Goal: Task Accomplishment & Management: Use online tool/utility

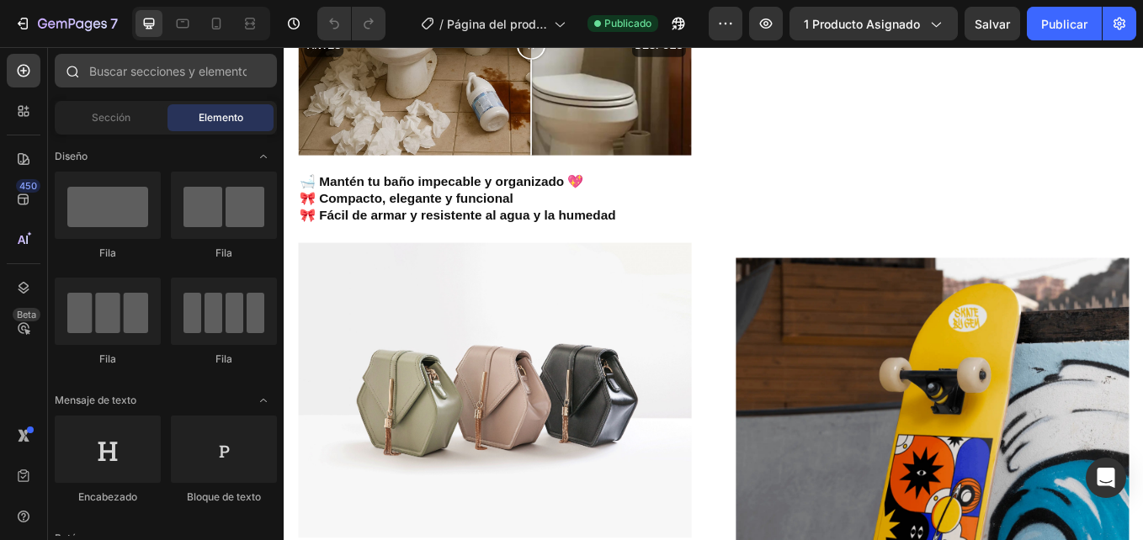
scroll to position [1767, 0]
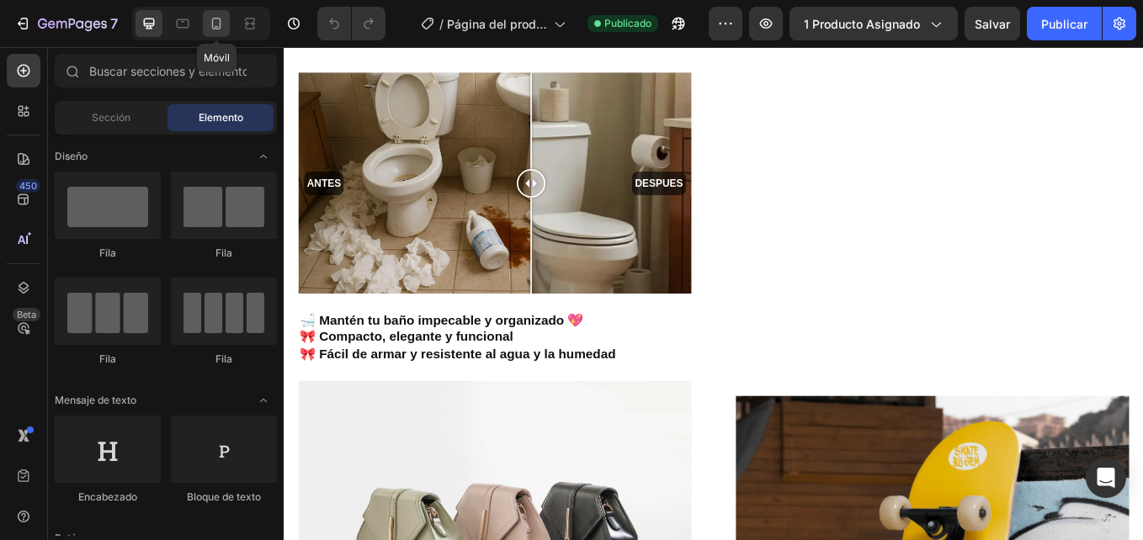
click at [216, 21] on icon at bounding box center [216, 23] width 17 height 17
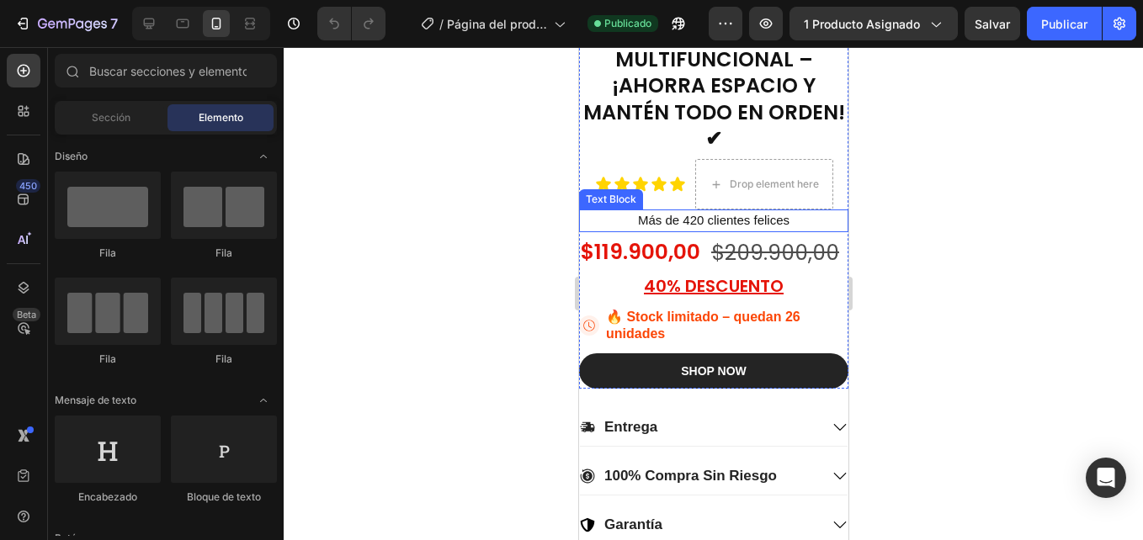
scroll to position [421, 0]
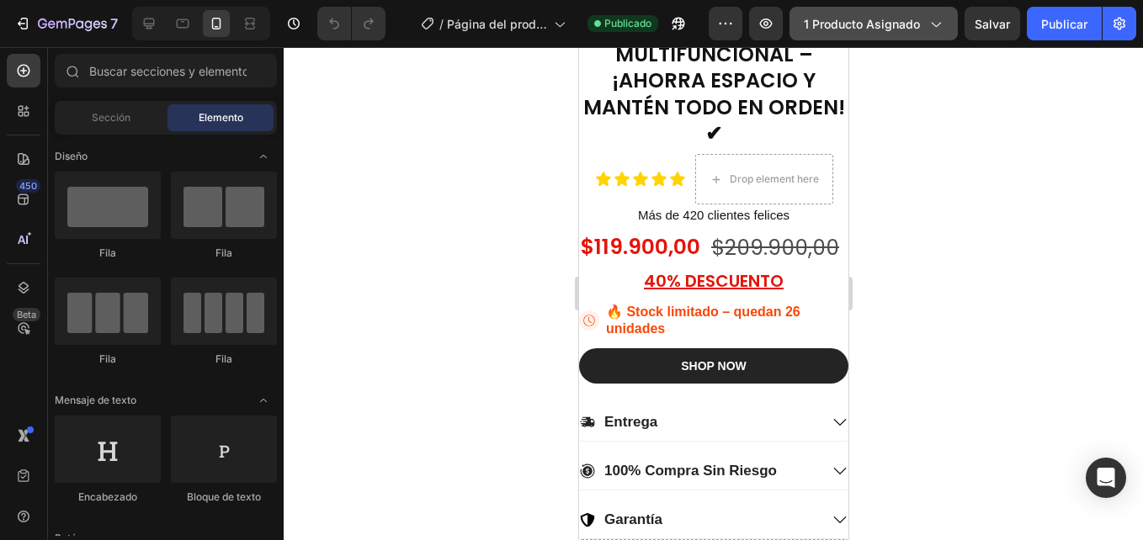
click at [872, 16] on span "1 producto asignado" at bounding box center [862, 24] width 116 height 18
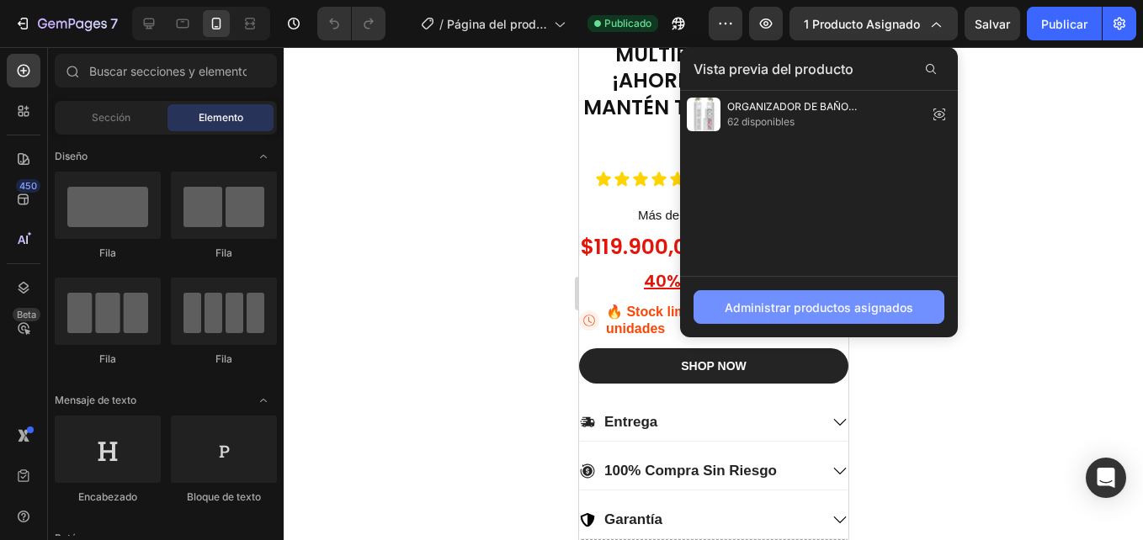
click at [829, 301] on font "Administrar productos asignados" at bounding box center [819, 308] width 189 height 18
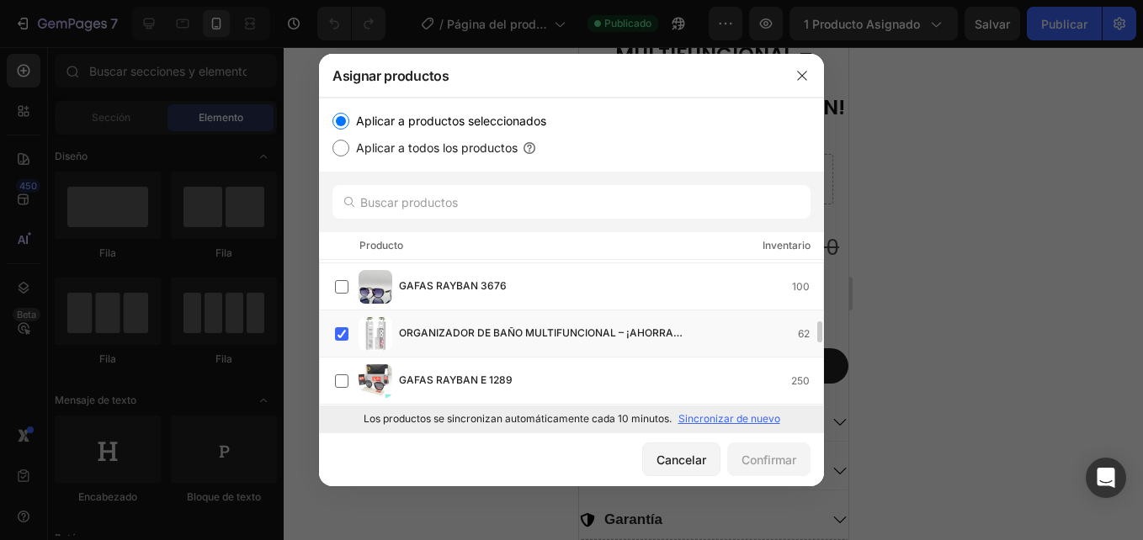
scroll to position [0, 0]
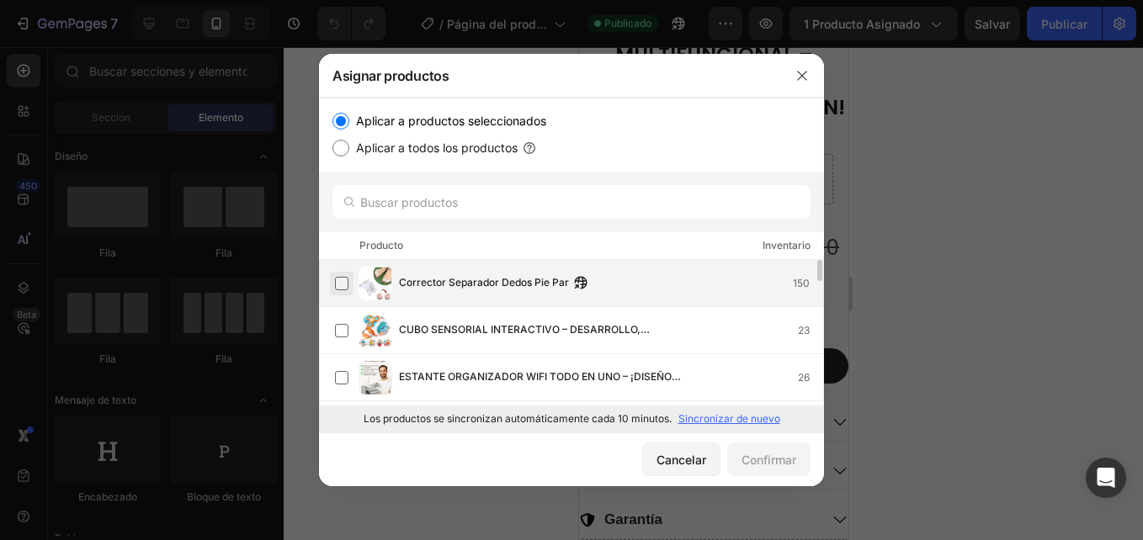
click at [343, 285] on label at bounding box center [341, 283] width 13 height 13
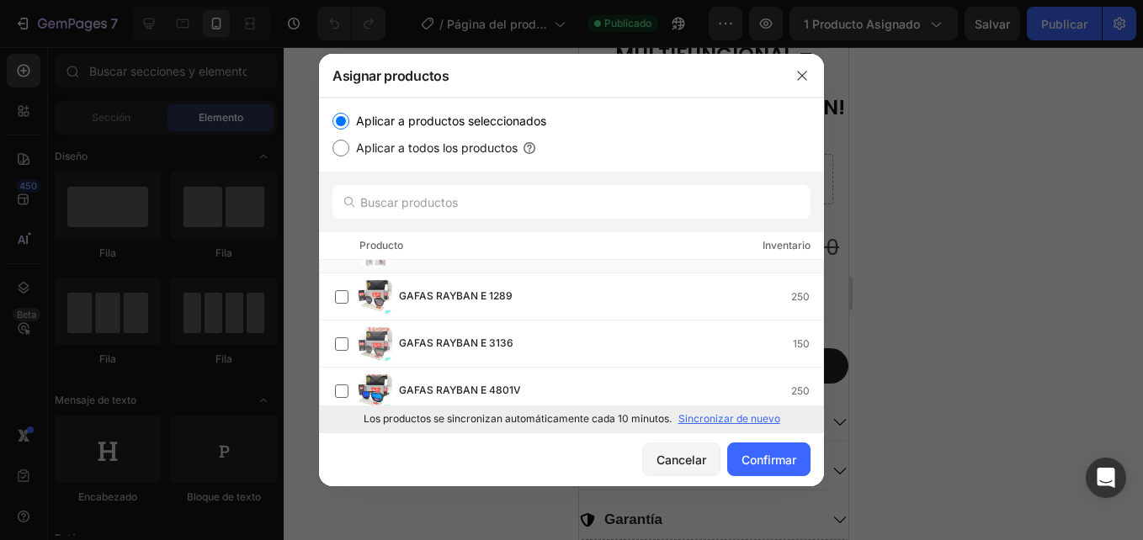
scroll to position [421, 0]
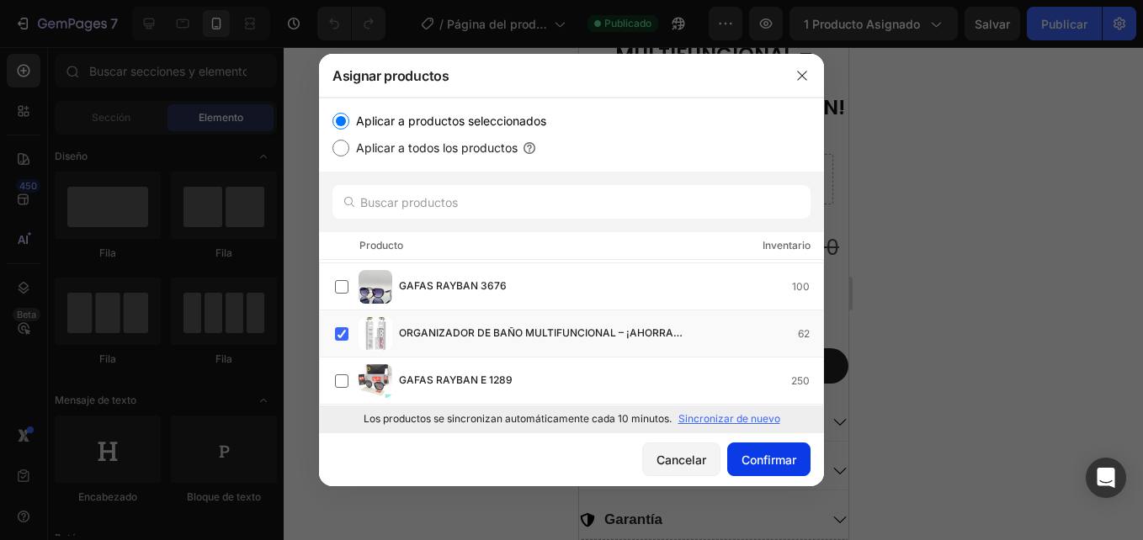
click at [784, 451] on font "Confirmar" at bounding box center [768, 460] width 55 height 18
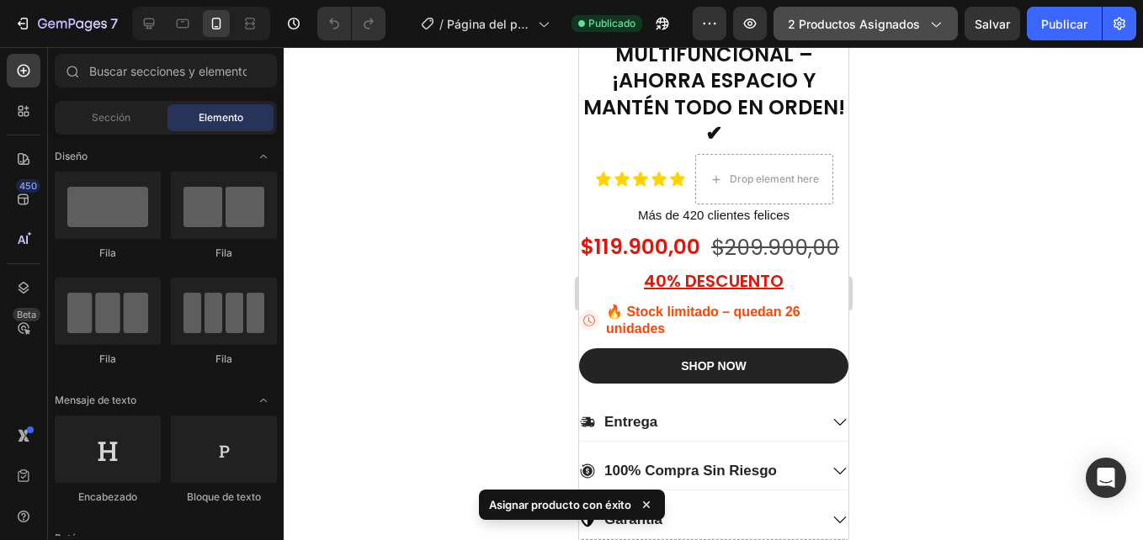
click at [840, 30] on span "2 productos asignados" at bounding box center [854, 24] width 132 height 18
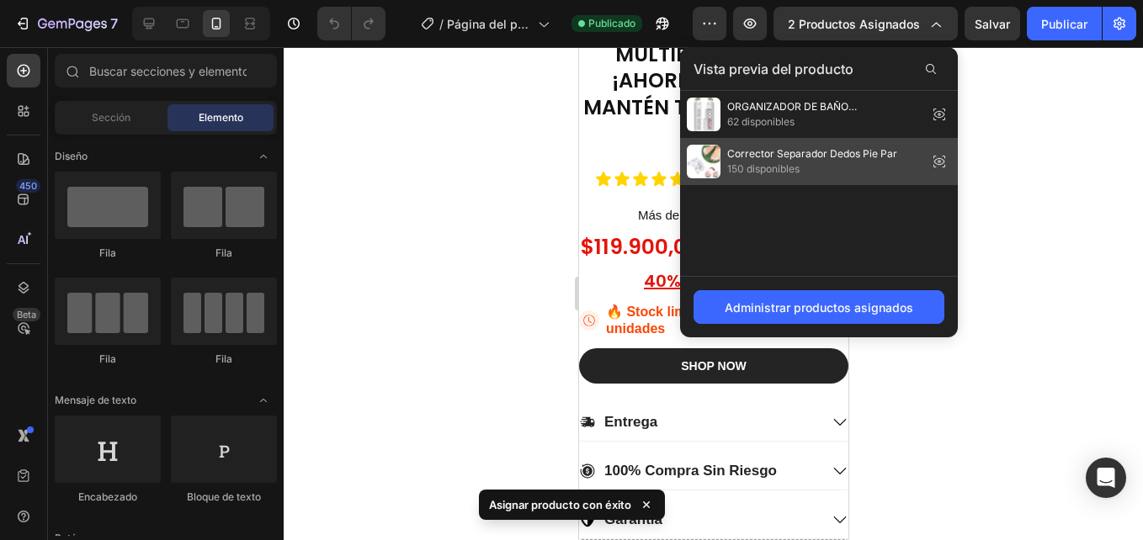
click at [774, 157] on span "Corrector Separador Dedos Pie Par" at bounding box center [812, 153] width 170 height 15
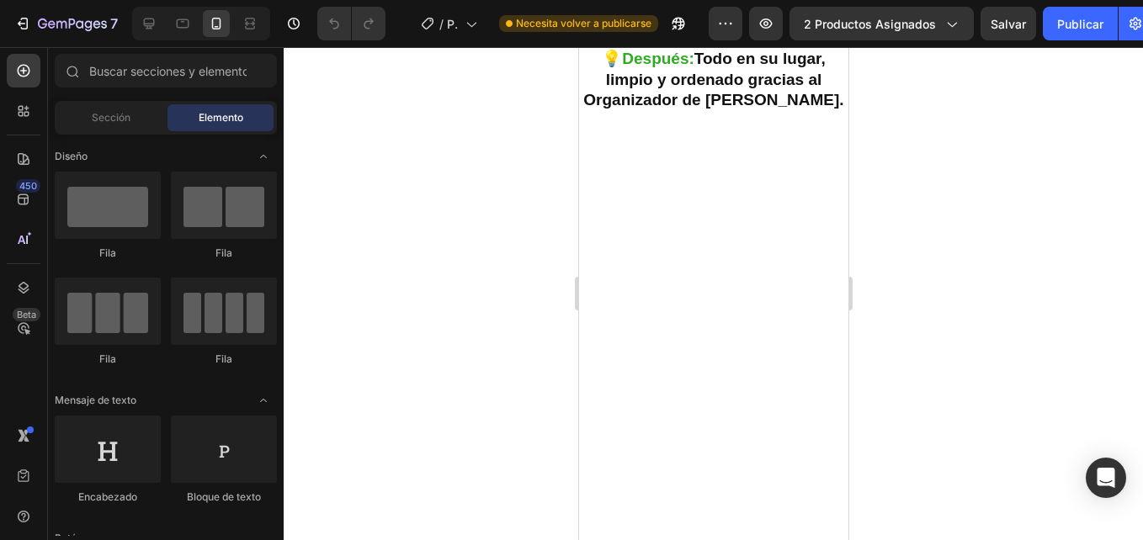
scroll to position [1178, 0]
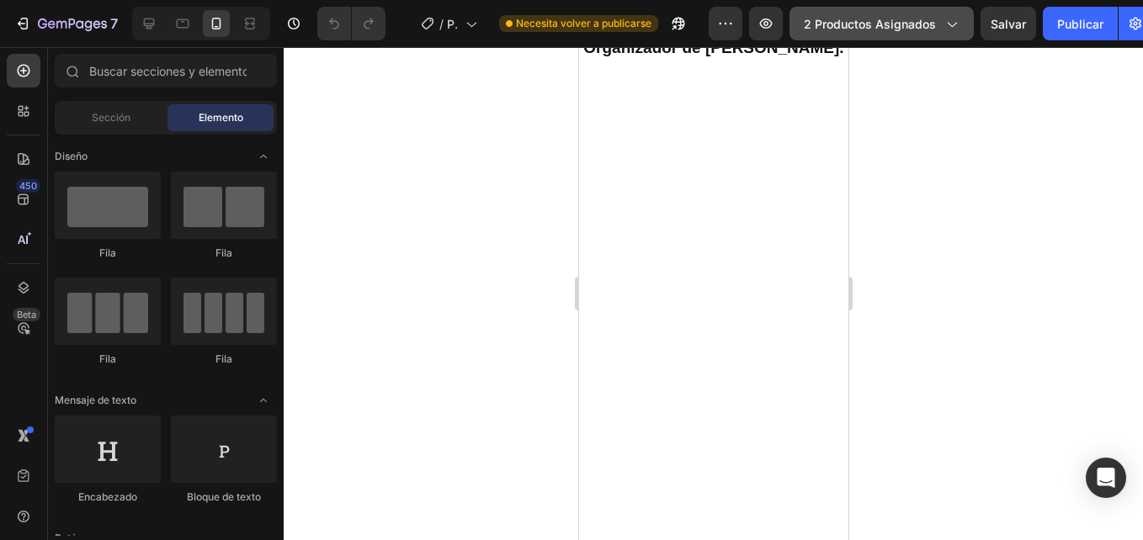
click at [876, 25] on span "2 productos asignados" at bounding box center [870, 24] width 132 height 18
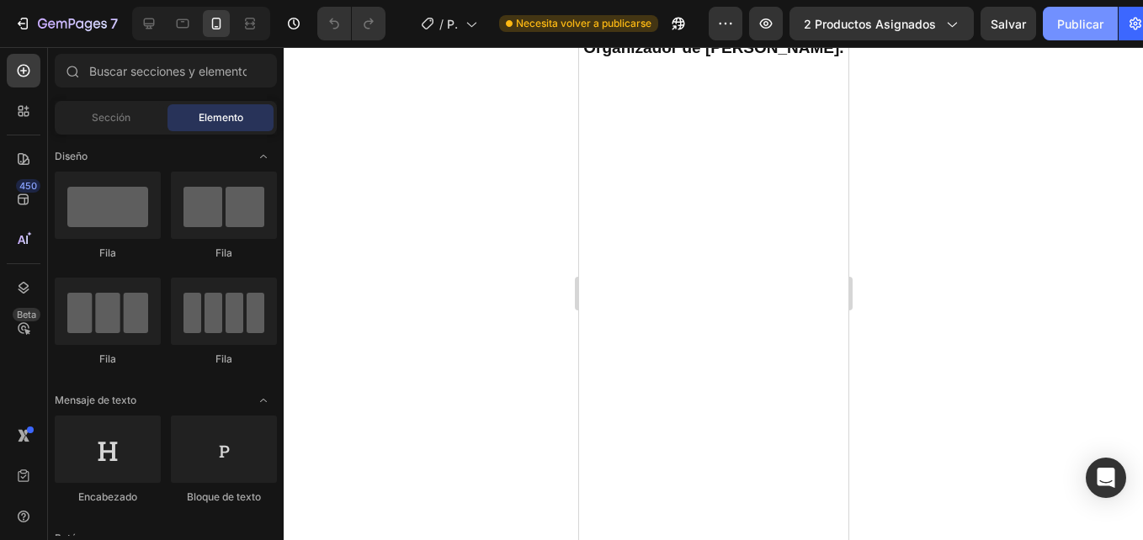
click at [1064, 28] on font "Publicar" at bounding box center [1080, 24] width 46 height 18
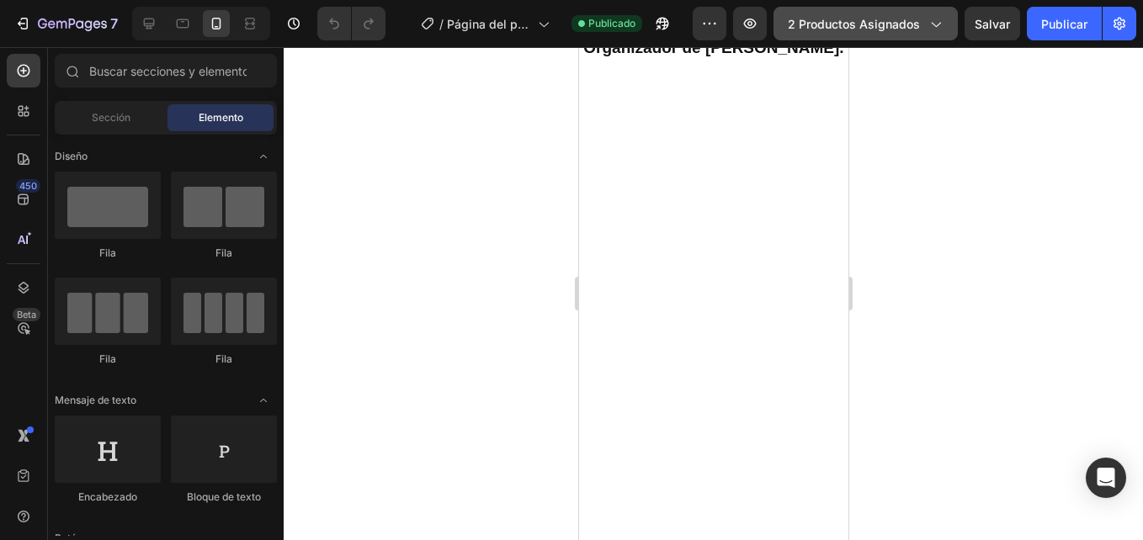
click at [885, 25] on span "2 productos asignados" at bounding box center [854, 24] width 132 height 18
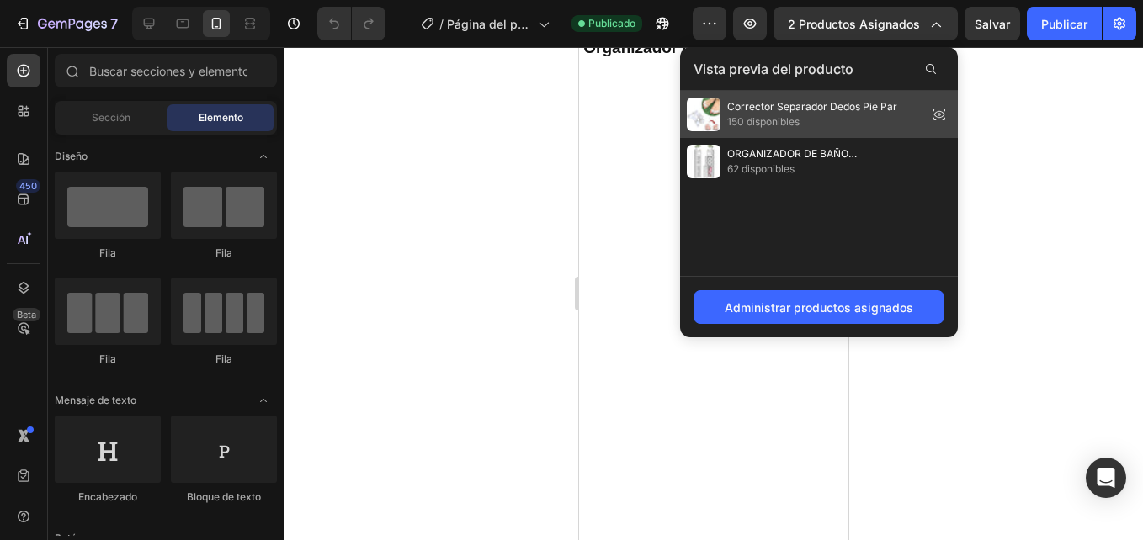
click at [794, 111] on span "Corrector Separador Dedos Pie Par" at bounding box center [812, 106] width 170 height 15
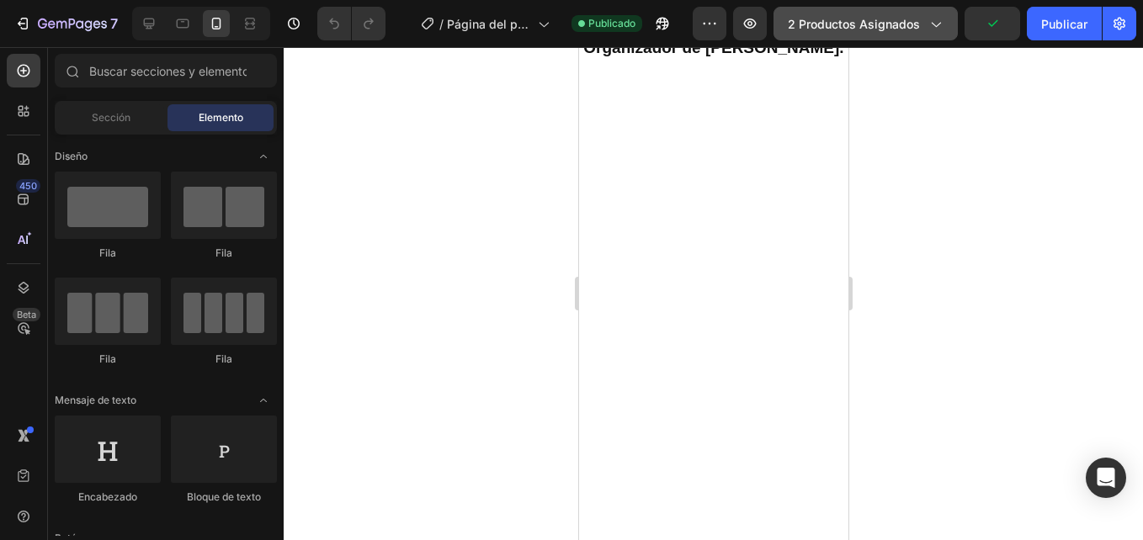
click at [858, 31] on span "2 productos asignados" at bounding box center [854, 24] width 132 height 18
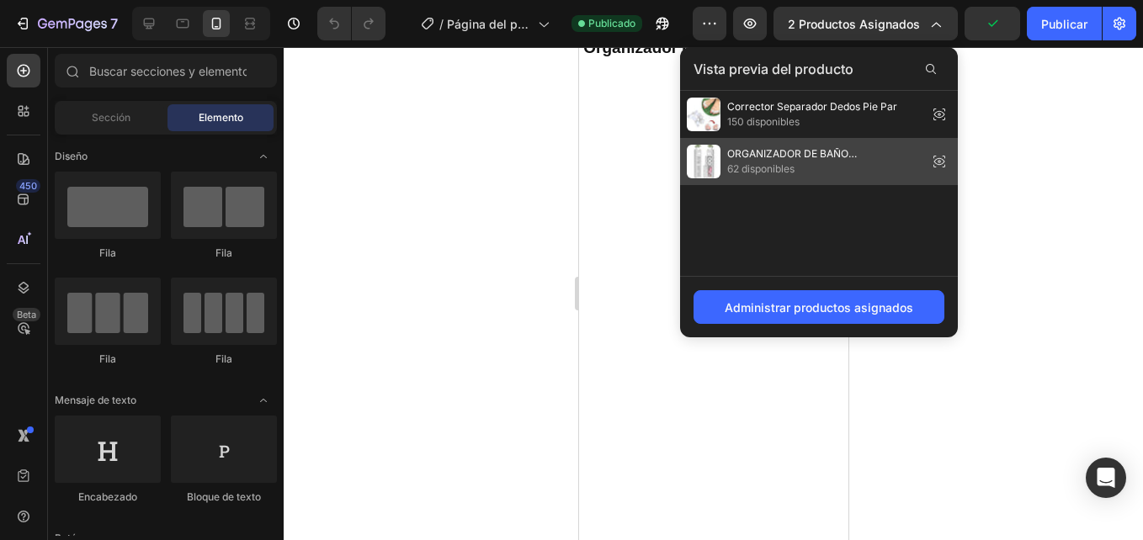
click at [814, 162] on span "62 disponibles" at bounding box center [824, 169] width 194 height 15
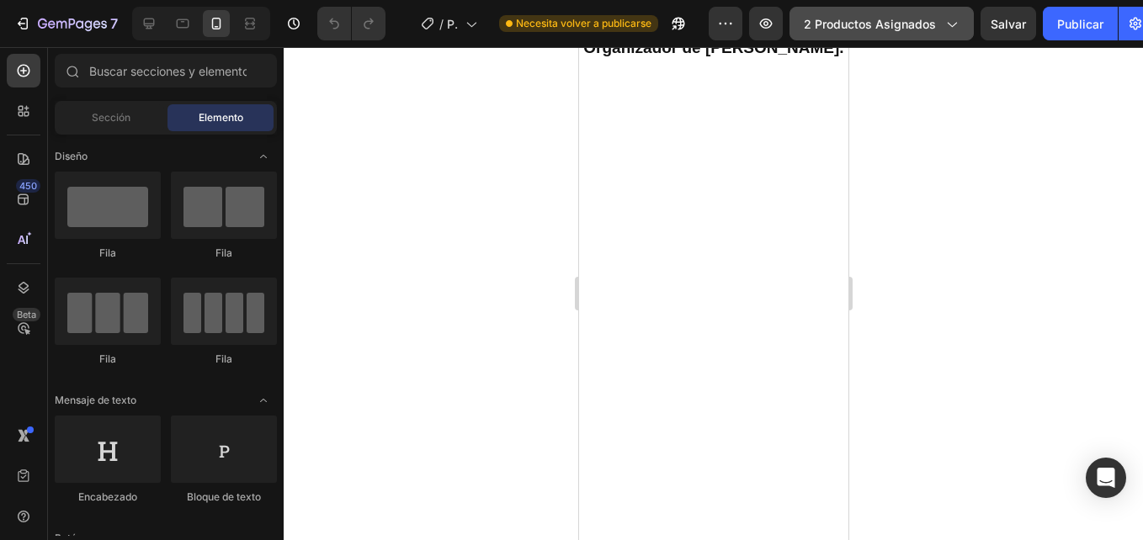
click at [885, 20] on span "2 productos asignados" at bounding box center [870, 24] width 132 height 18
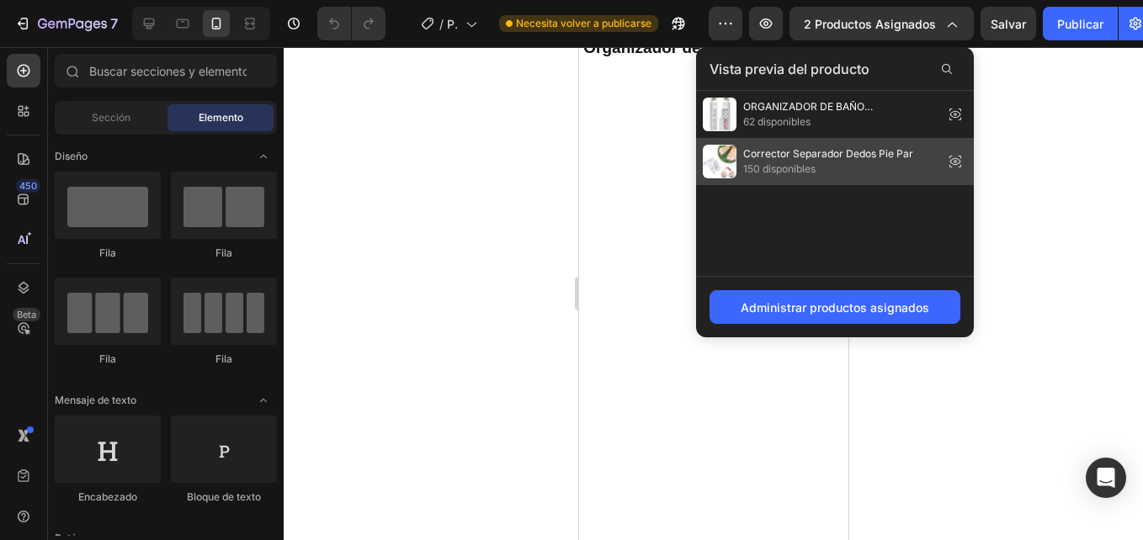
drag, startPoint x: 205, startPoint y: 104, endPoint x: 784, endPoint y: 151, distance: 581.0
click at [784, 151] on span "Corrector Separador Dedos Pie Par" at bounding box center [828, 153] width 170 height 15
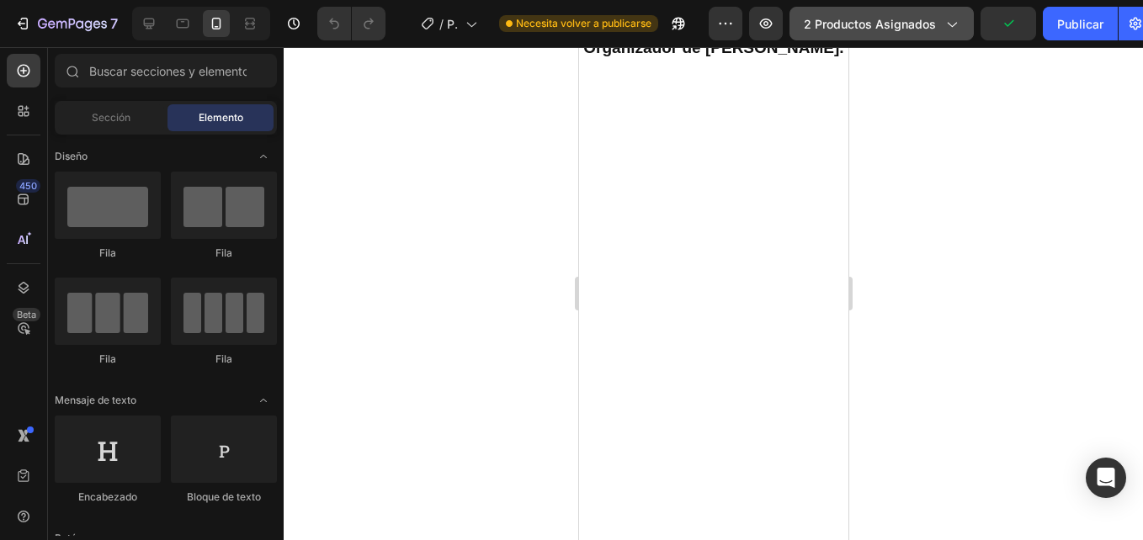
click at [817, 20] on span "2 productos asignados" at bounding box center [870, 24] width 132 height 18
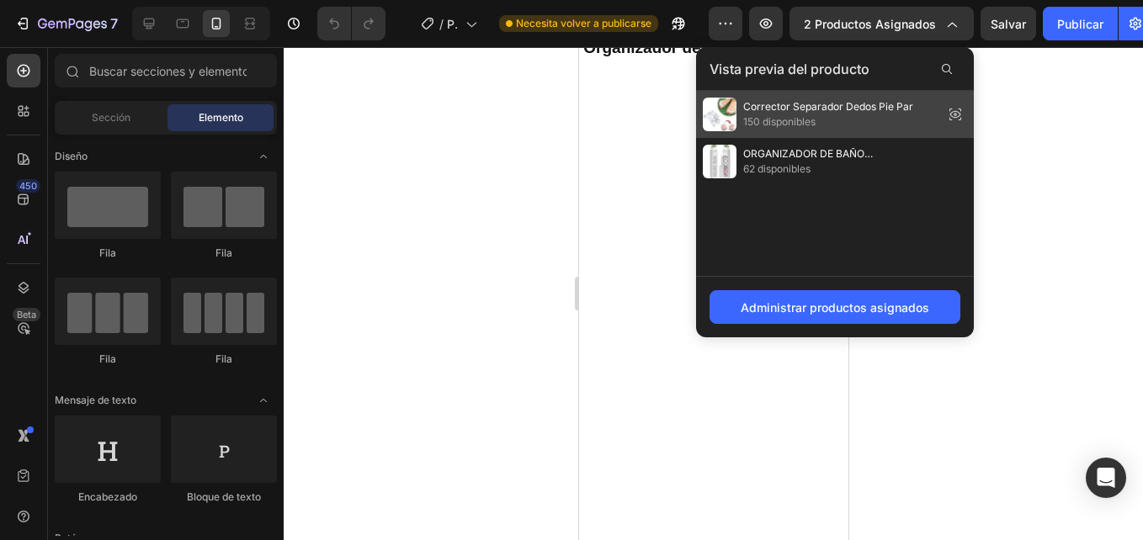
click at [766, 111] on span "Corrector Separador Dedos Pie Par" at bounding box center [828, 106] width 170 height 15
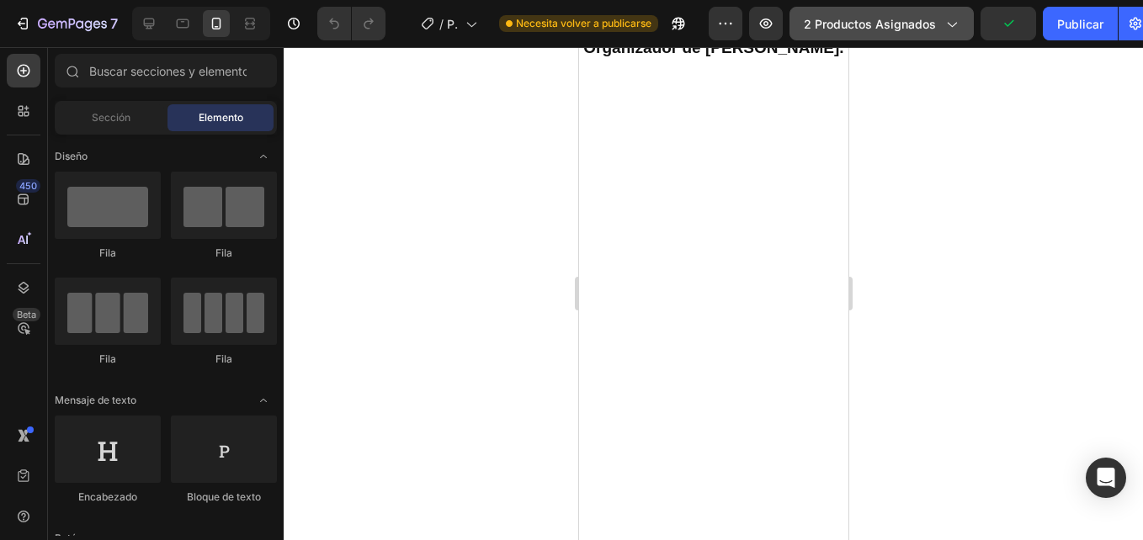
click at [853, 24] on span "2 productos asignados" at bounding box center [870, 24] width 132 height 18
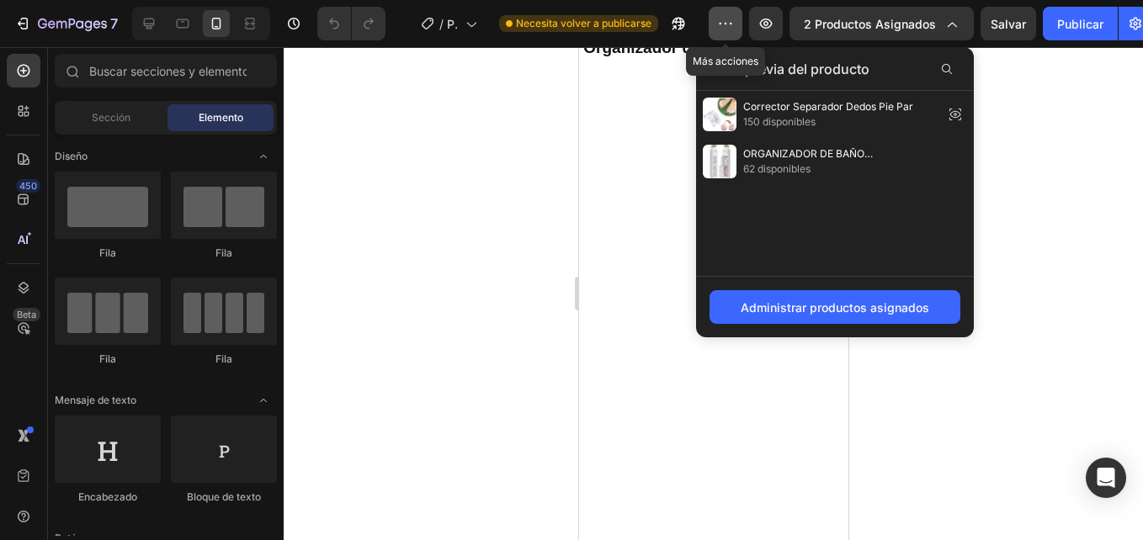
click at [732, 24] on icon "button" at bounding box center [731, 24] width 3 height 2
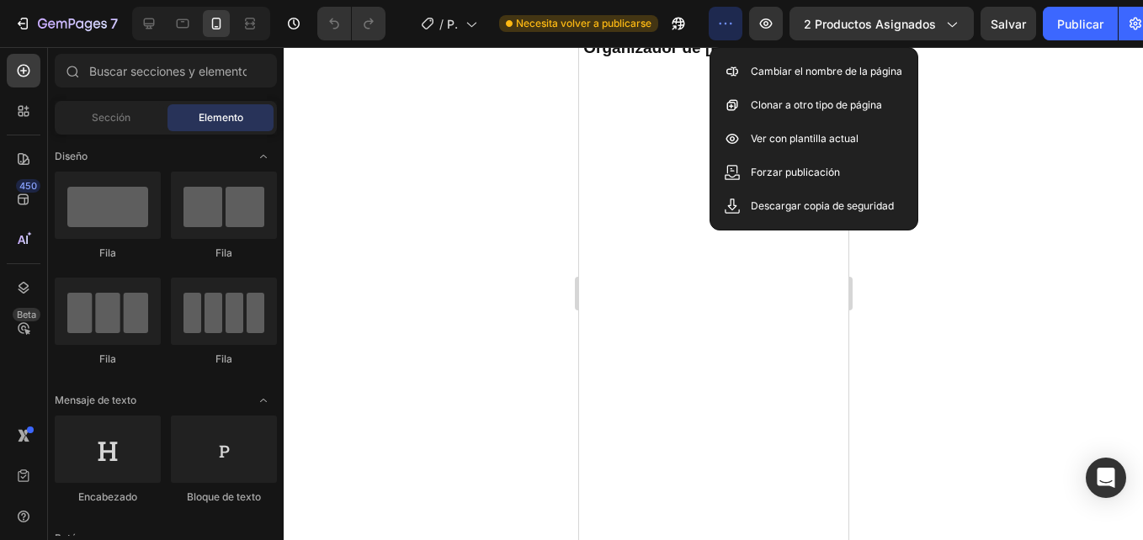
click at [732, 23] on icon "button" at bounding box center [725, 23] width 17 height 17
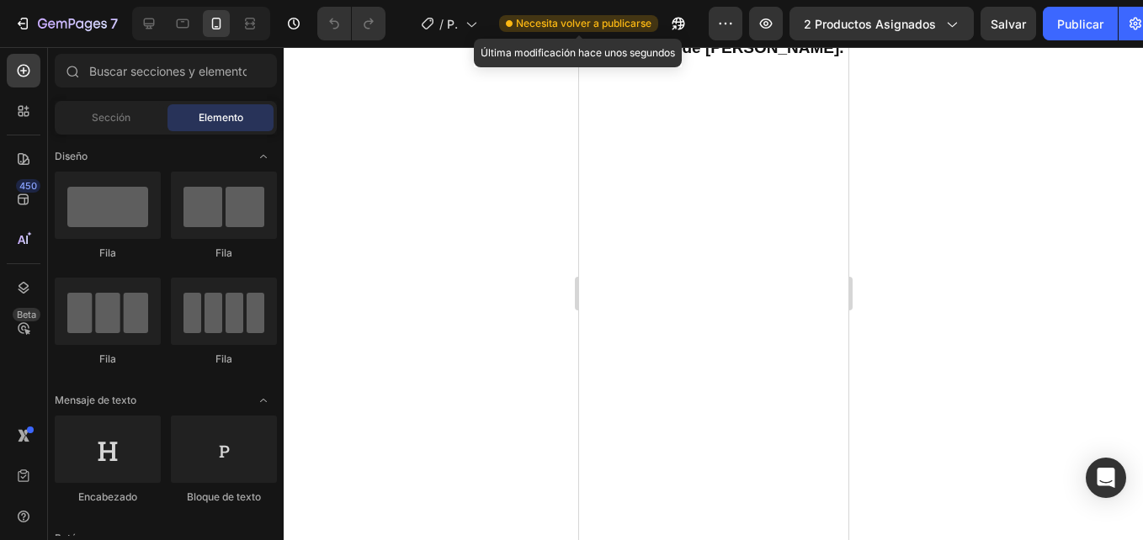
click at [619, 23] on span "Necesita volver a publicarse" at bounding box center [584, 23] width 136 height 15
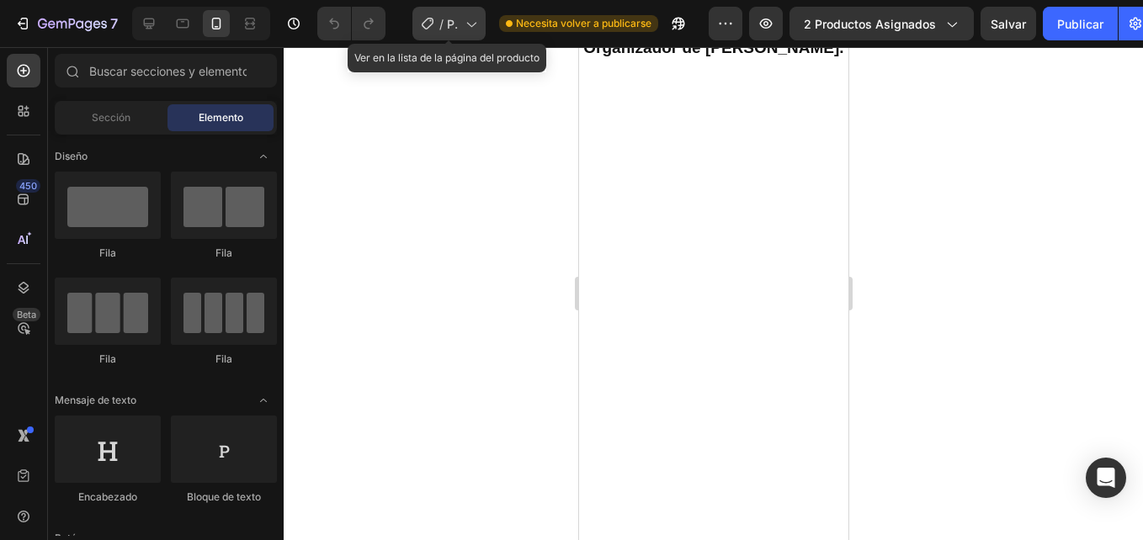
click at [485, 24] on div "/ Página del producto - [DATE] 18:57:15" at bounding box center [448, 24] width 73 height 34
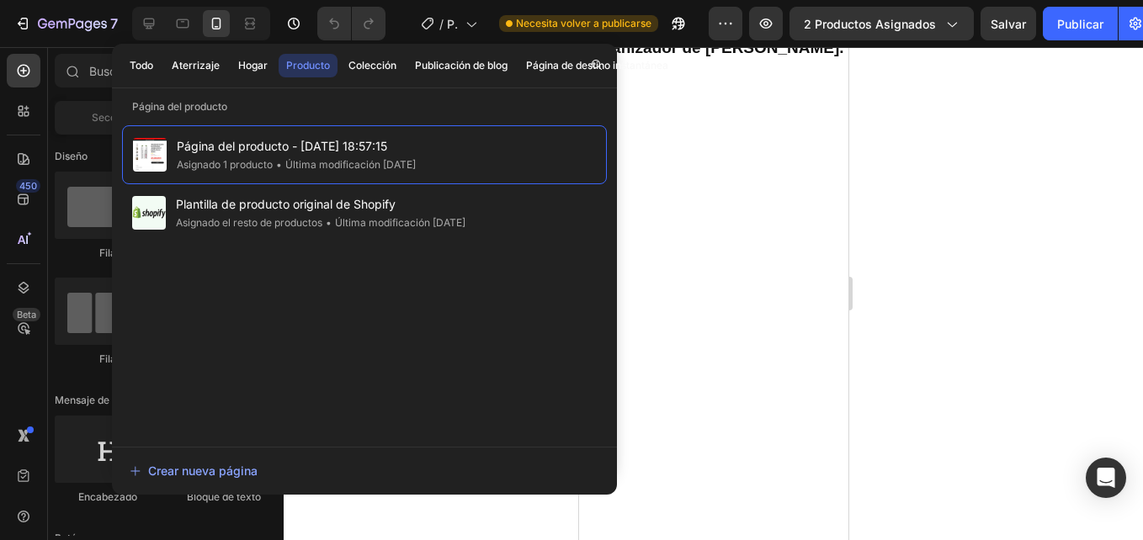
click at [942, 160] on div at bounding box center [713, 293] width 859 height 493
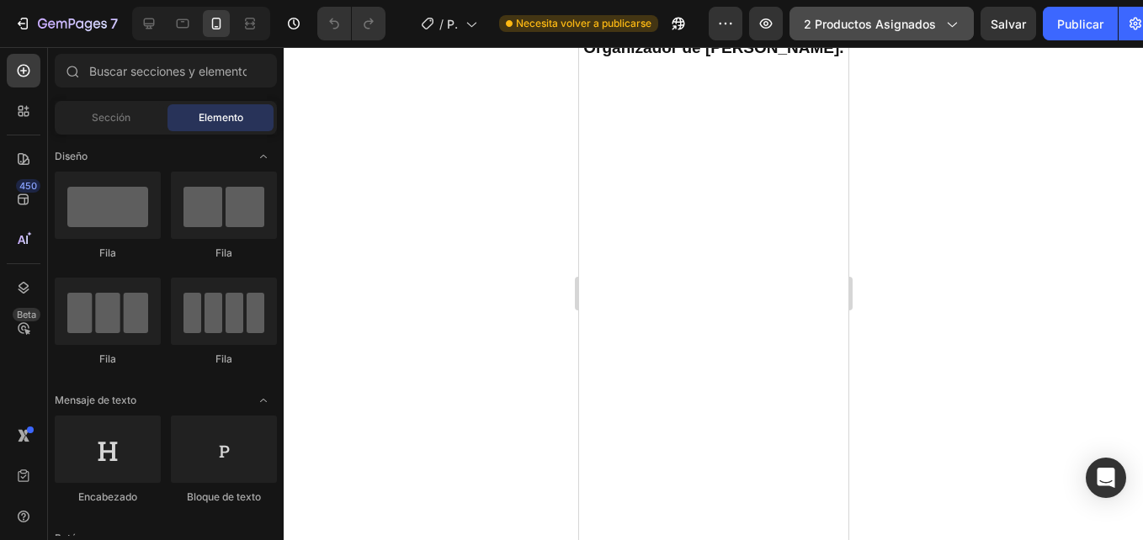
click at [879, 26] on span "2 productos asignados" at bounding box center [870, 24] width 132 height 18
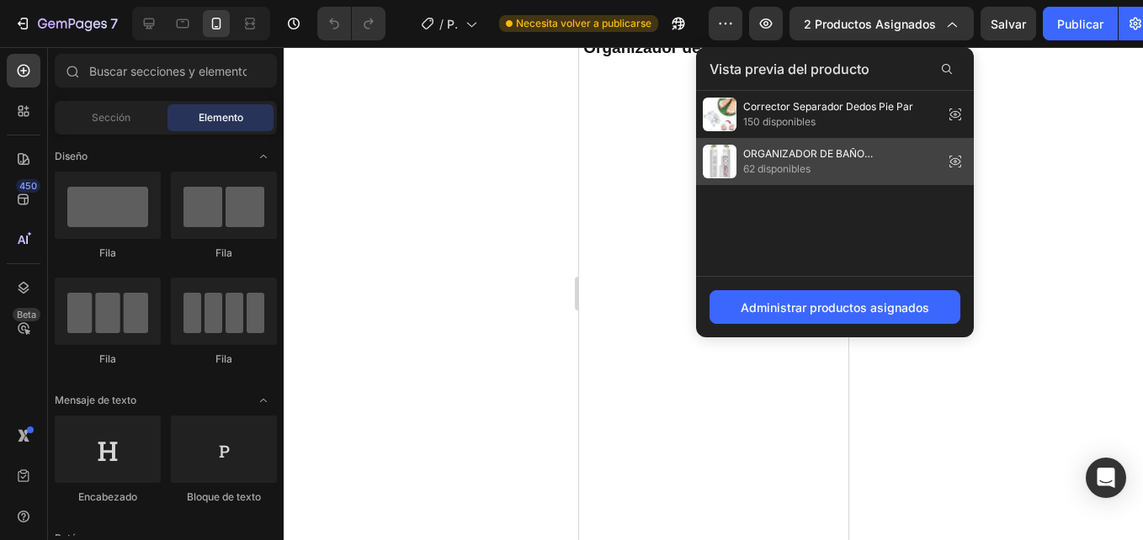
click at [818, 148] on span "ORGANIZADOR DE BAÑO MULTIFUNCIONAL – ¡AHORRA ESPACIO Y MANTÉN TODO EN ORDEN! ✔" at bounding box center [840, 153] width 194 height 15
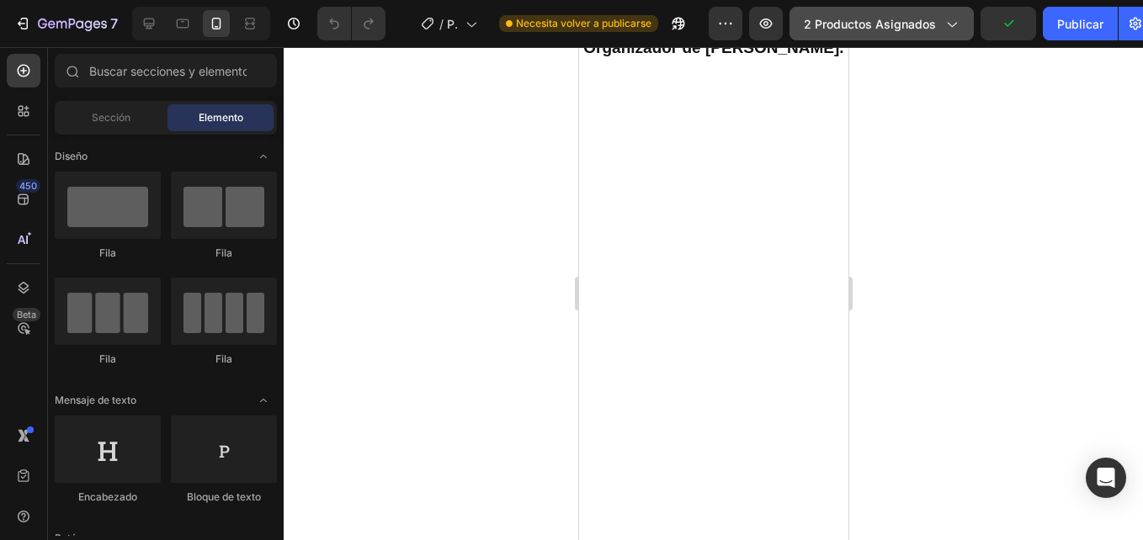
click at [864, 35] on button "2 productos asignados" at bounding box center [881, 24] width 184 height 34
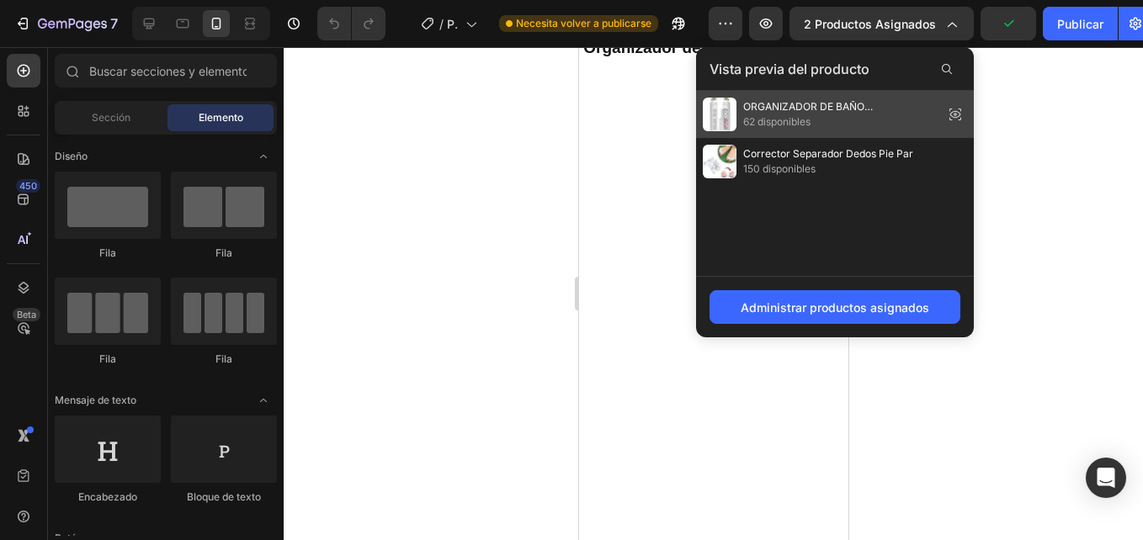
click at [816, 104] on span "ORGANIZADOR DE BAÑO MULTIFUNCIONAL – ¡AHORRA ESPACIO Y MANTÉN TODO EN ORDEN! ✔" at bounding box center [840, 106] width 194 height 15
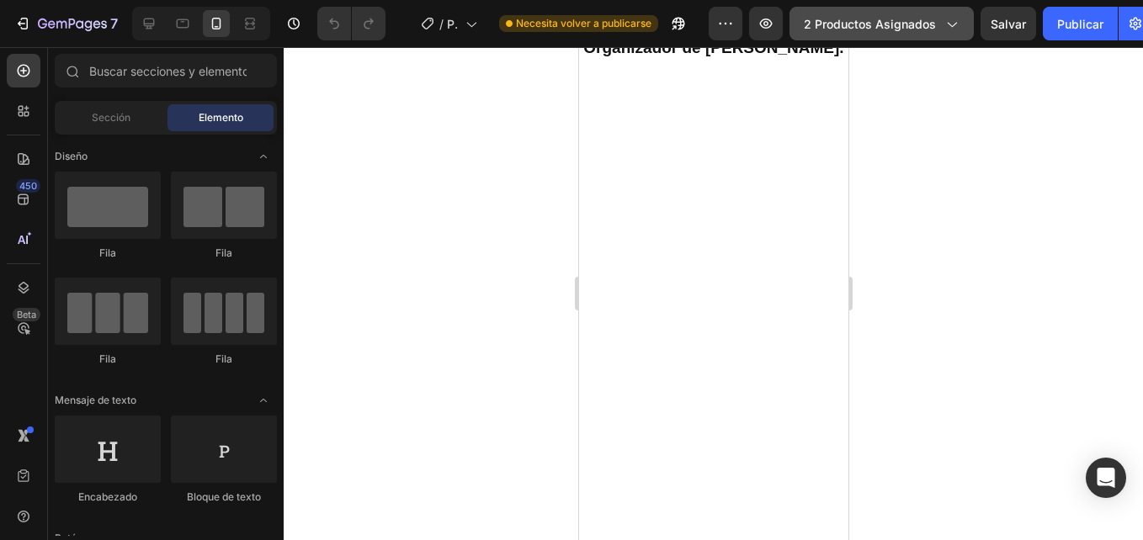
click at [857, 22] on span "2 productos asignados" at bounding box center [870, 24] width 132 height 18
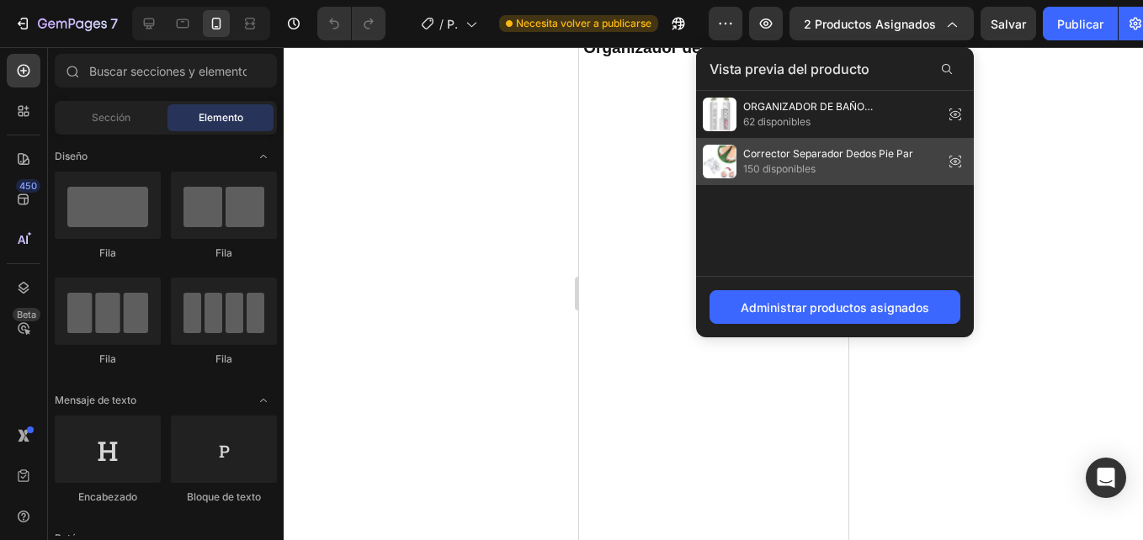
click at [776, 166] on span "150 disponibles" at bounding box center [828, 169] width 170 height 15
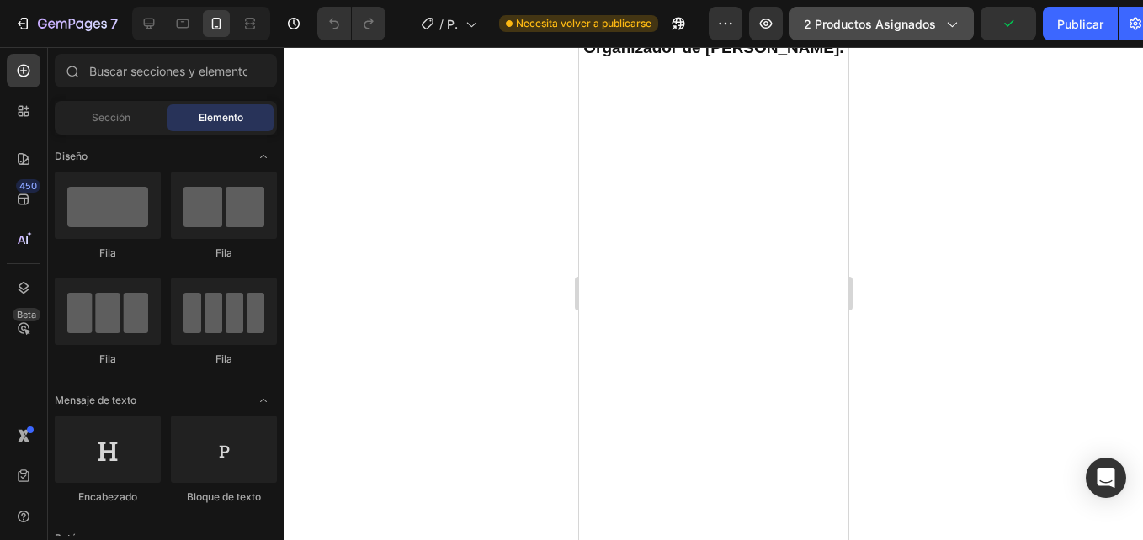
click at [860, 16] on span "2 productos asignados" at bounding box center [870, 24] width 132 height 18
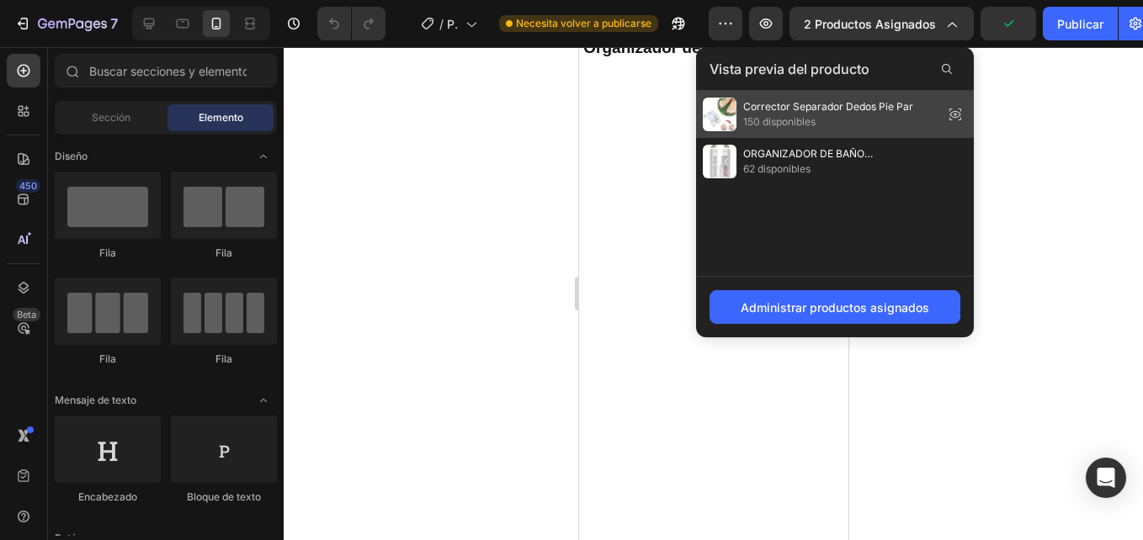
click at [782, 113] on span "Corrector Separador Dedos Pie Par" at bounding box center [828, 106] width 170 height 15
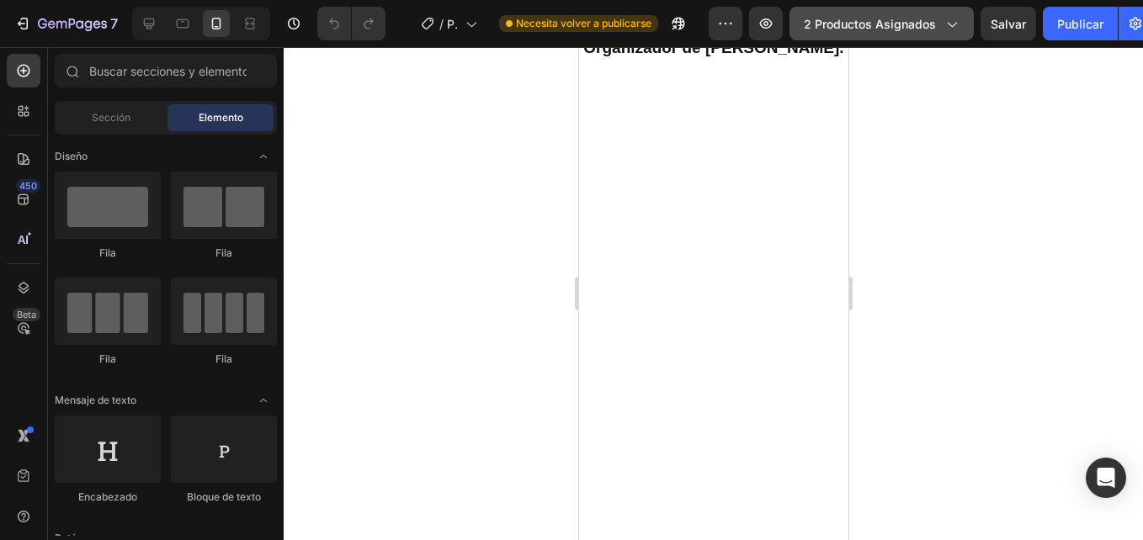
click at [831, 30] on span "2 productos asignados" at bounding box center [870, 24] width 132 height 18
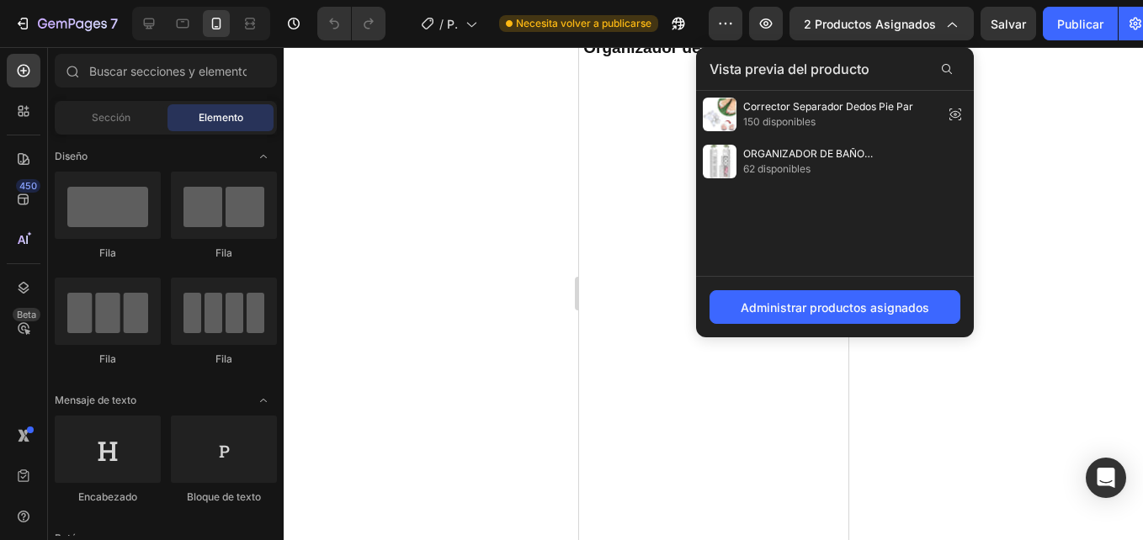
drag, startPoint x: 1058, startPoint y: 141, endPoint x: 1028, endPoint y: 150, distance: 30.6
click at [1058, 142] on div at bounding box center [713, 293] width 859 height 493
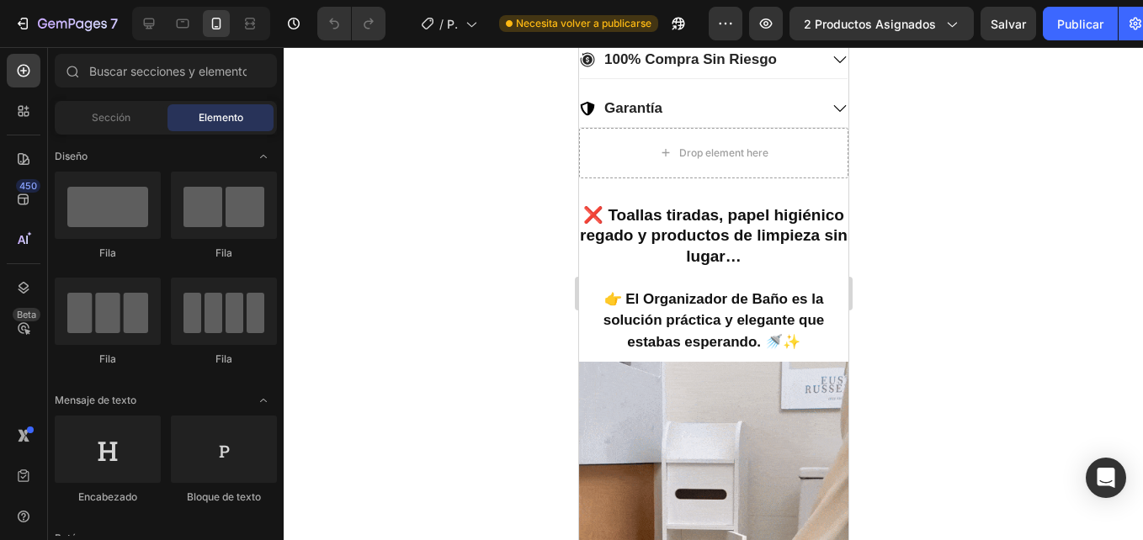
scroll to position [757, 0]
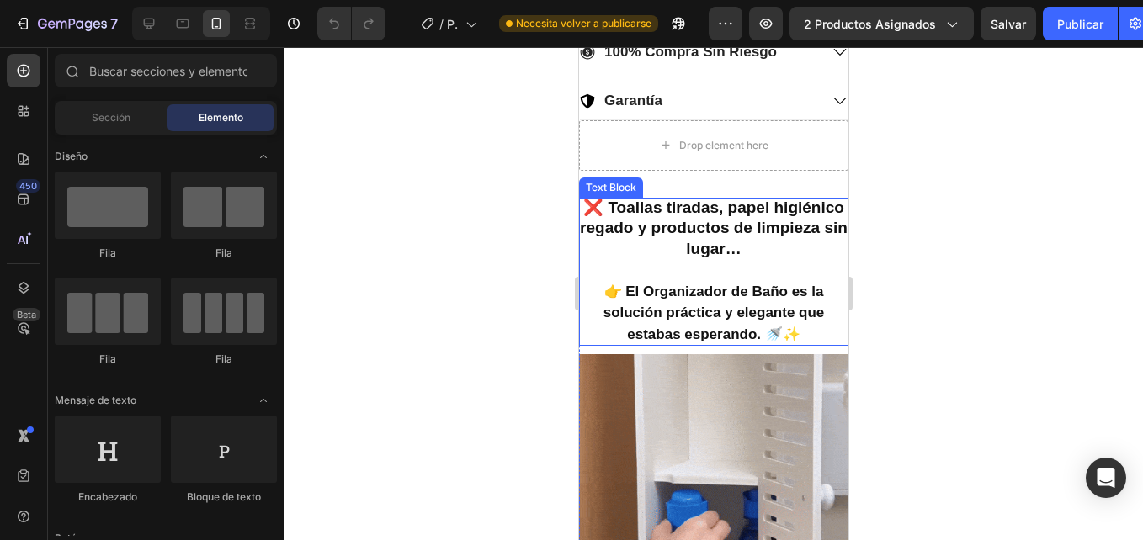
click at [640, 200] on p "❌ Toallas tiradas, papel higiénico regado y productos de limpieza sin lugar…" at bounding box center [712, 229] width 269 height 62
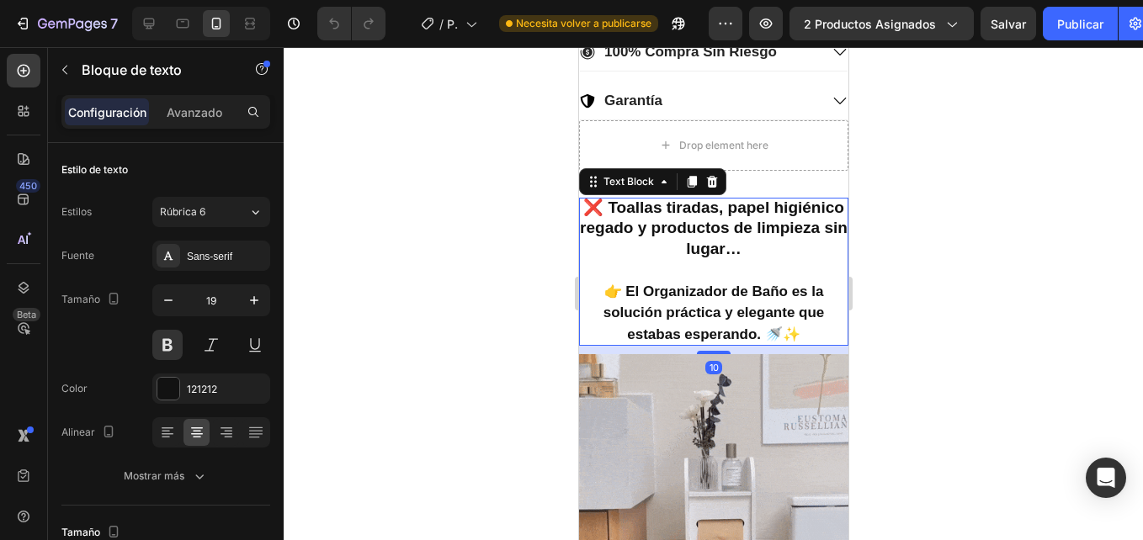
click at [644, 199] on p "❌ Toallas tiradas, papel higiénico regado y productos de limpieza sin lugar…" at bounding box center [712, 229] width 269 height 62
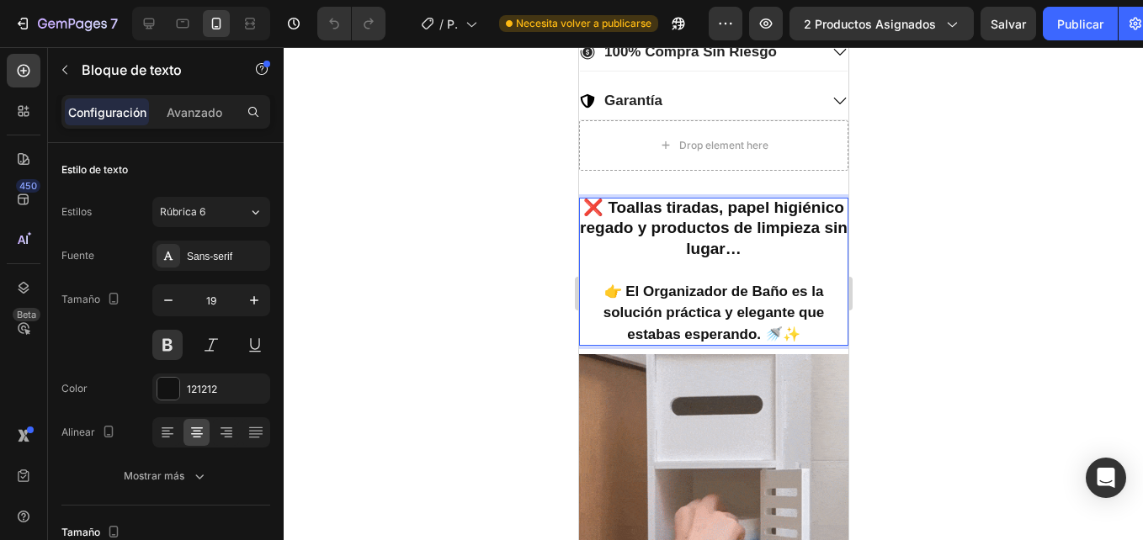
click at [642, 198] on p "❌ Toallas tiradas, papel higiénico regado y productos de limpieza sin lugar…" at bounding box center [712, 229] width 269 height 62
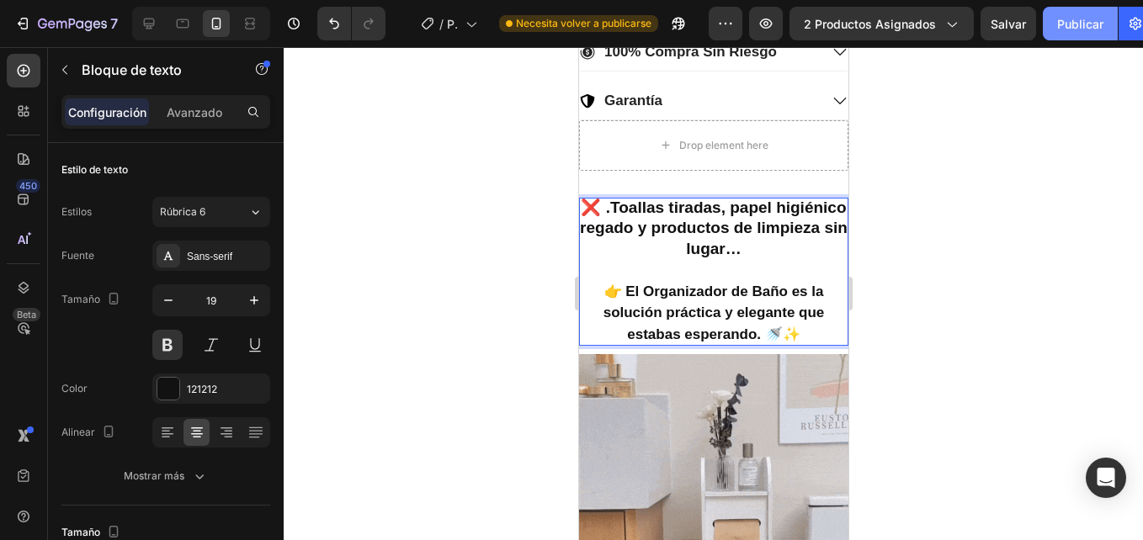
click at [1082, 22] on font "Publicar" at bounding box center [1080, 24] width 46 height 18
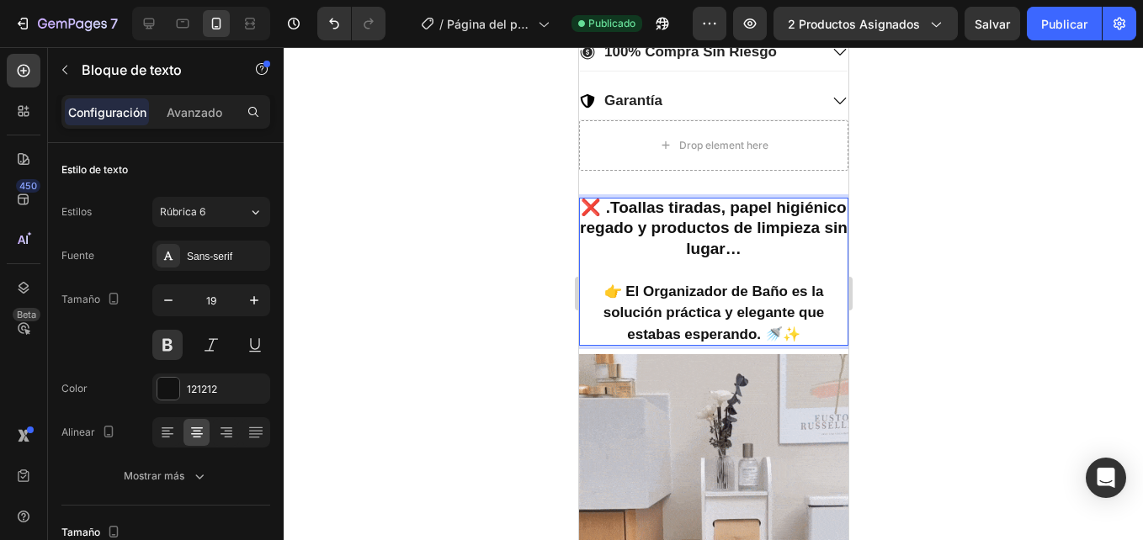
click at [640, 199] on p "❌ .Toallas tiradas, papel higiénico regado y productos de limpieza sin lugar…" at bounding box center [712, 229] width 269 height 62
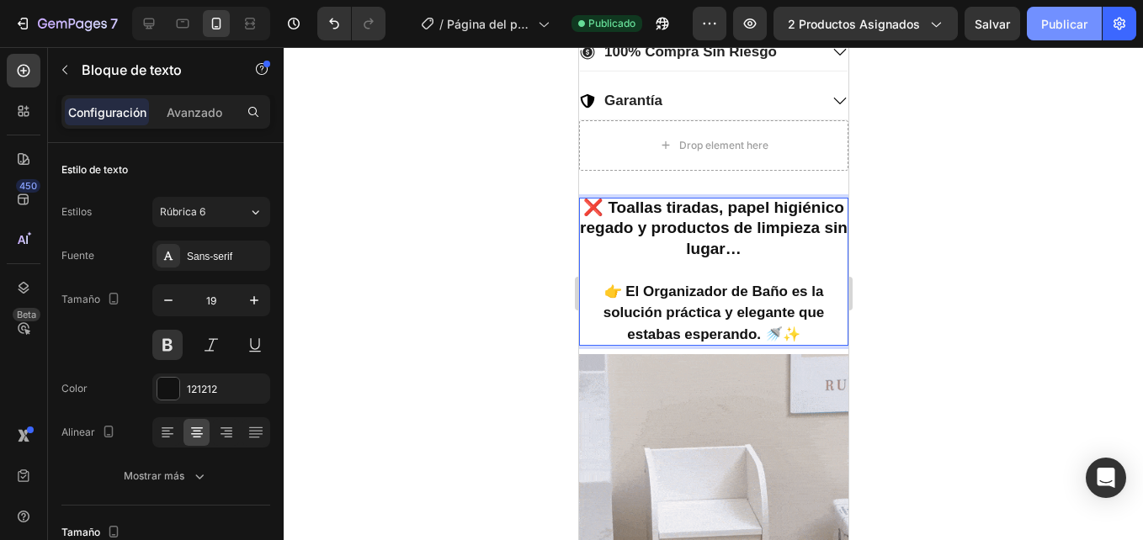
click at [1065, 17] on font "Publicar" at bounding box center [1064, 24] width 46 height 18
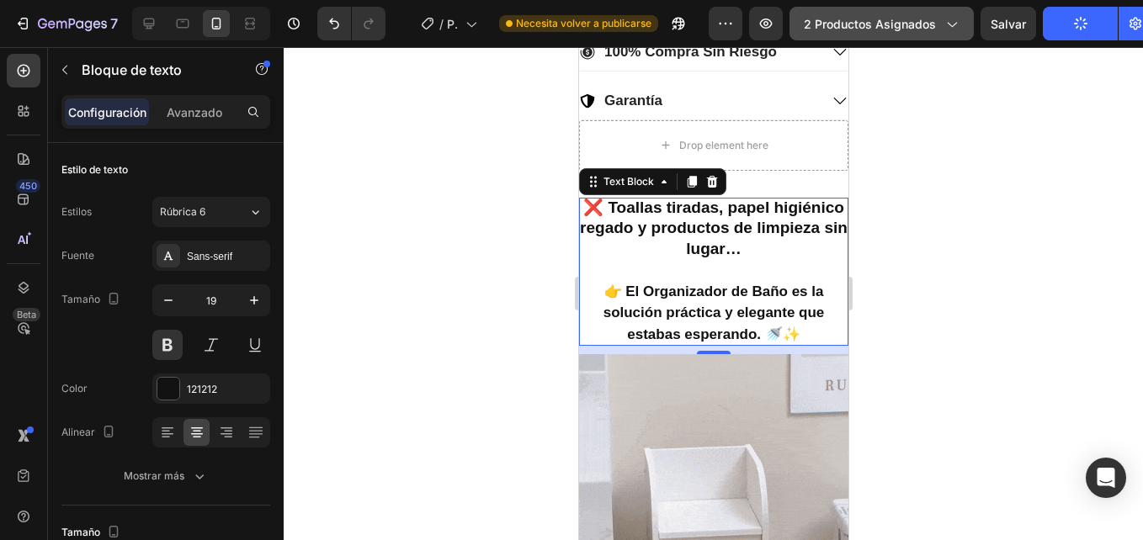
click at [917, 24] on span "2 productos asignados" at bounding box center [870, 24] width 132 height 18
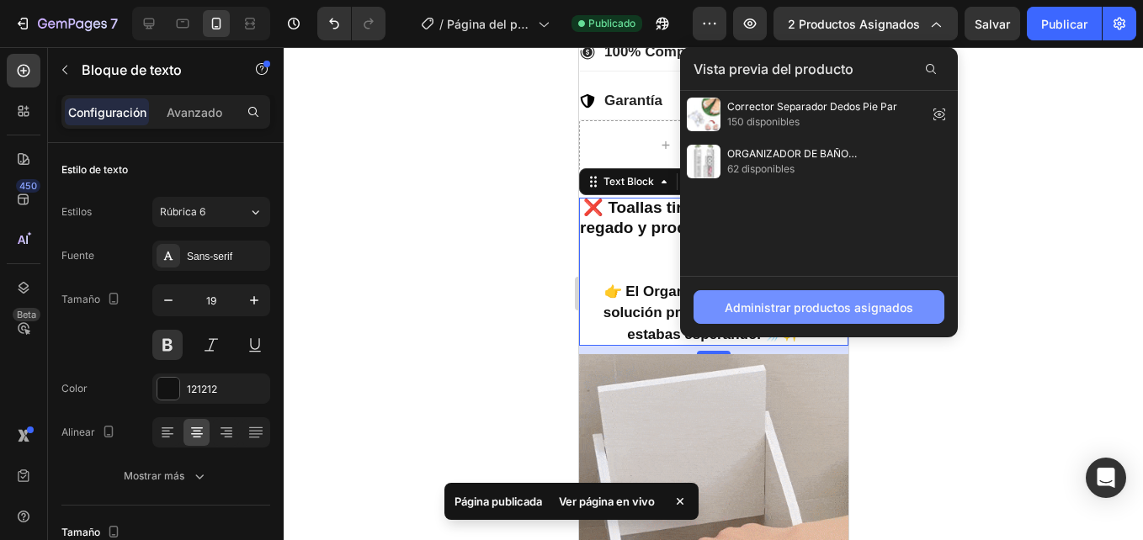
click at [837, 302] on font "Administrar productos asignados" at bounding box center [819, 308] width 189 height 18
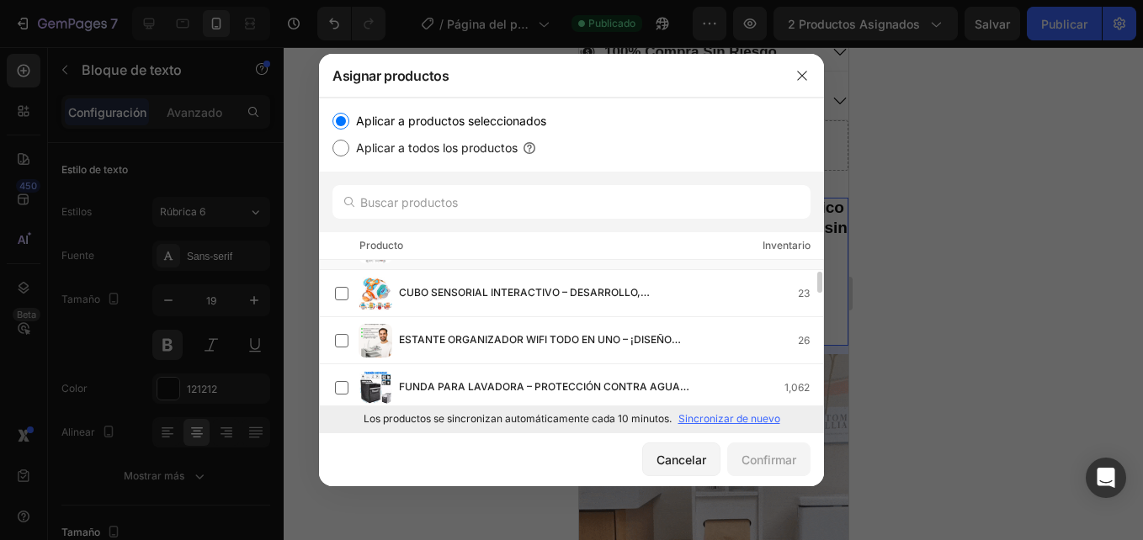
scroll to position [0, 0]
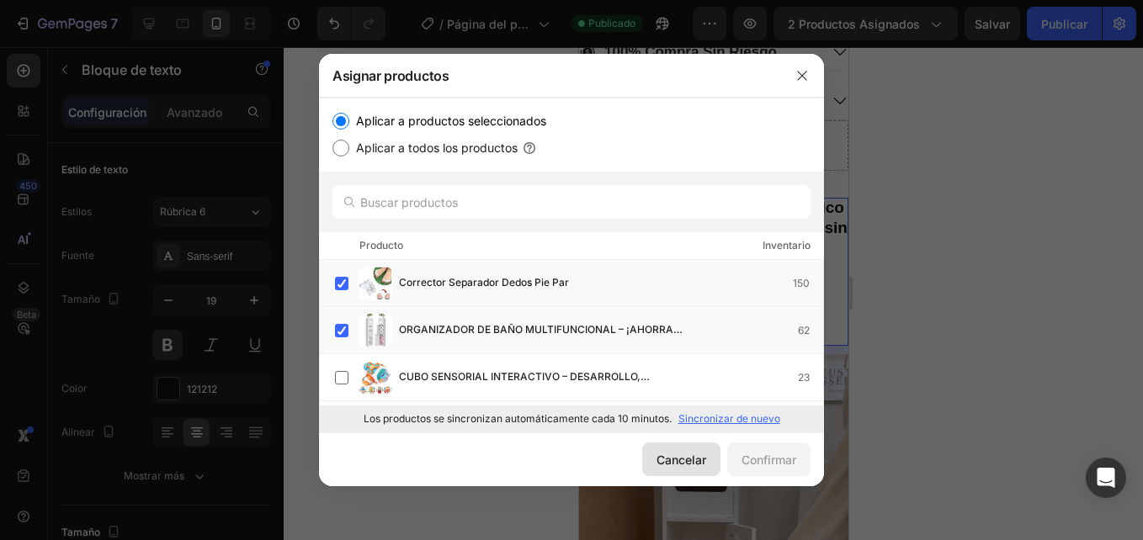
click at [693, 459] on font "Cancelar" at bounding box center [681, 460] width 50 height 18
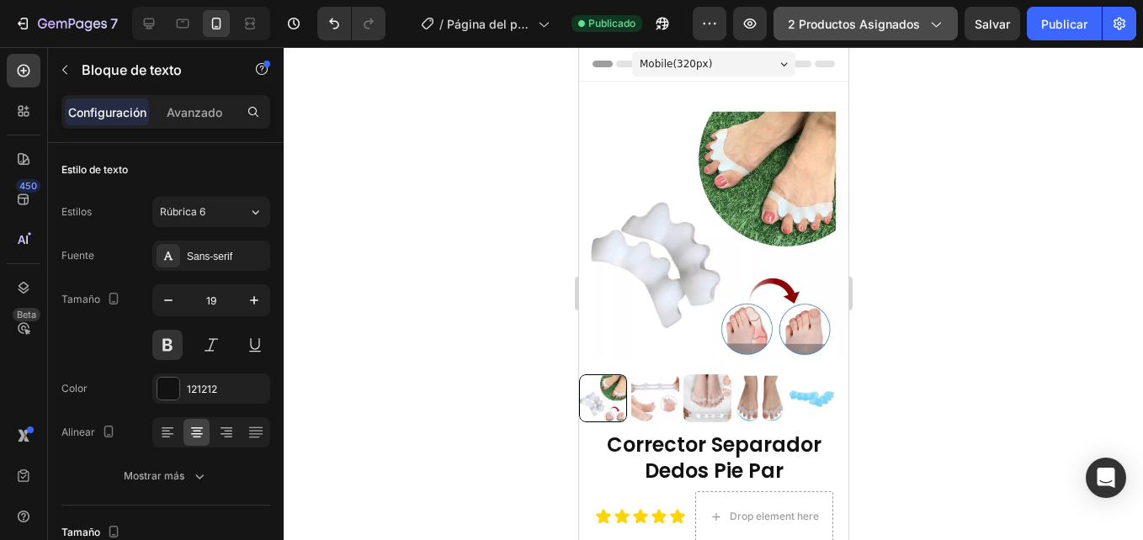
click at [862, 15] on span "2 productos asignados" at bounding box center [854, 24] width 132 height 18
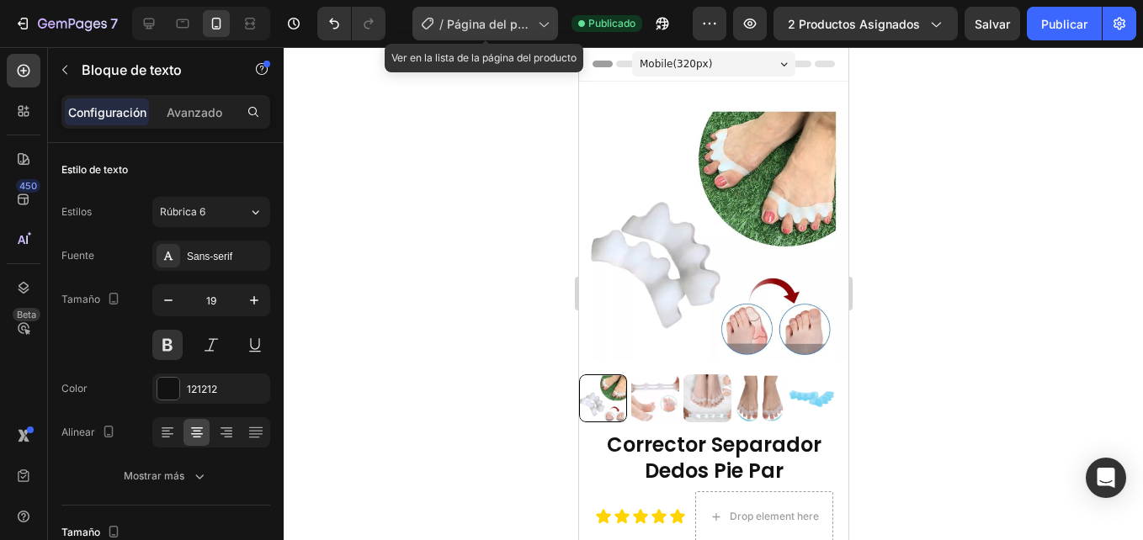
click at [539, 33] on div "/ Página del producto - [DATE] 18:57:15" at bounding box center [485, 24] width 146 height 34
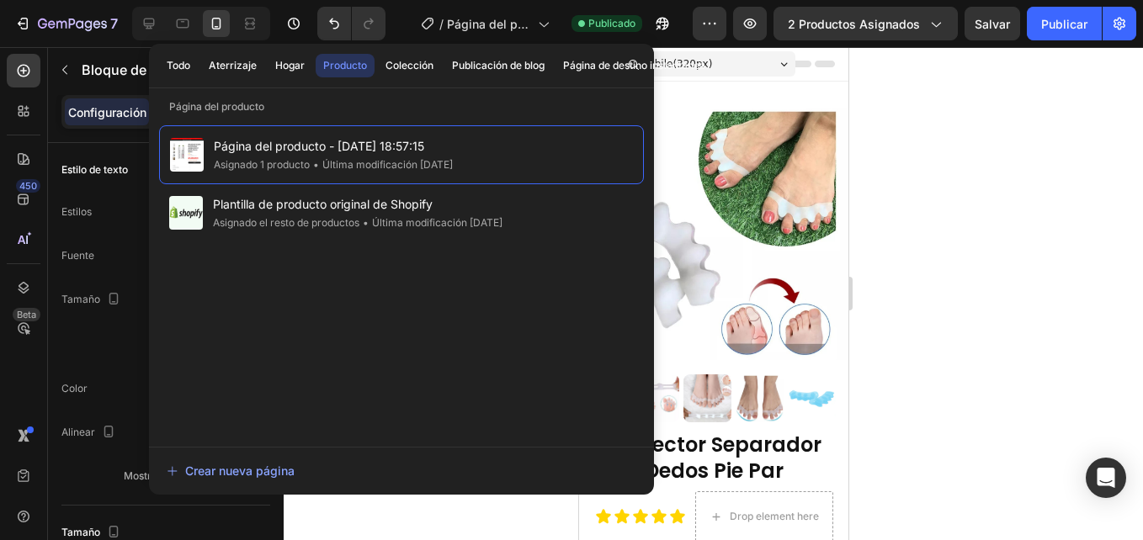
drag, startPoint x: 422, startPoint y: 167, endPoint x: 971, endPoint y: 178, distance: 549.7
click at [971, 178] on div at bounding box center [713, 293] width 859 height 493
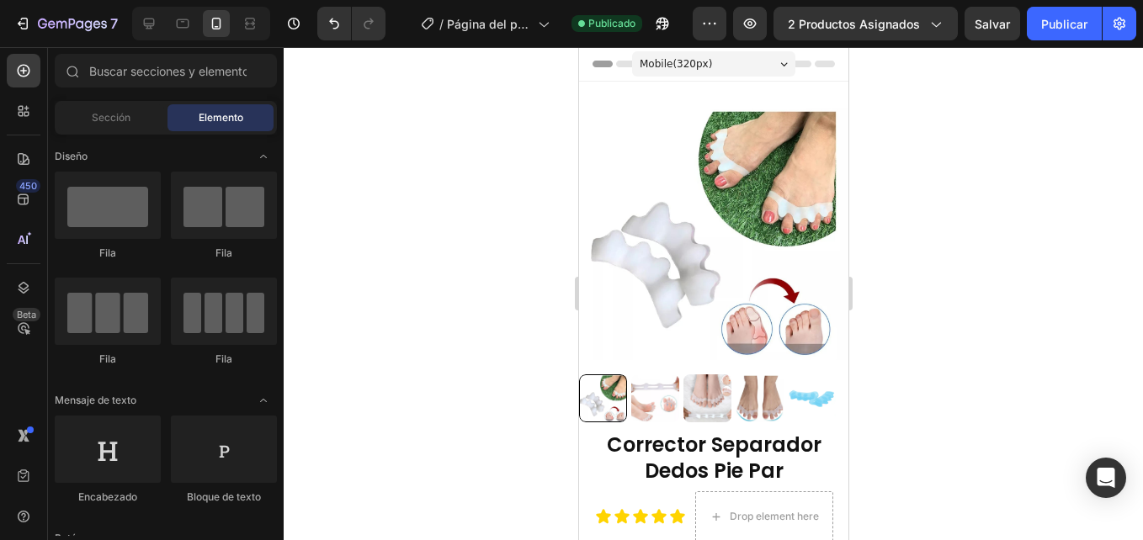
click at [764, 69] on div "Mobile ( 320 px)" at bounding box center [712, 63] width 163 height 25
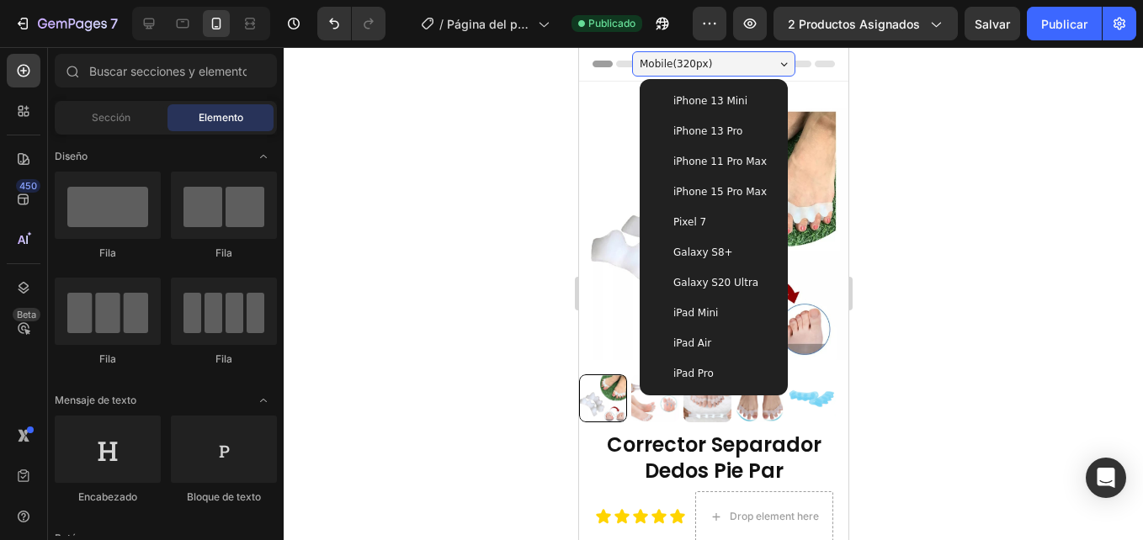
click at [709, 135] on span "iPhone 13 Pro" at bounding box center [706, 131] width 69 height 17
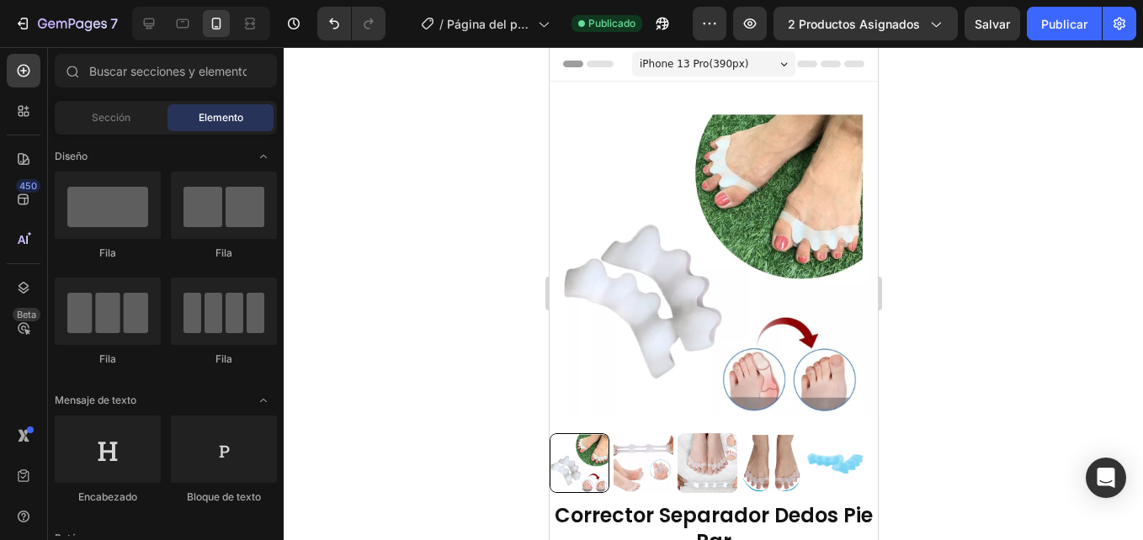
click at [748, 72] on div "iPhone 13 Pro ( 390 px)" at bounding box center [712, 63] width 163 height 25
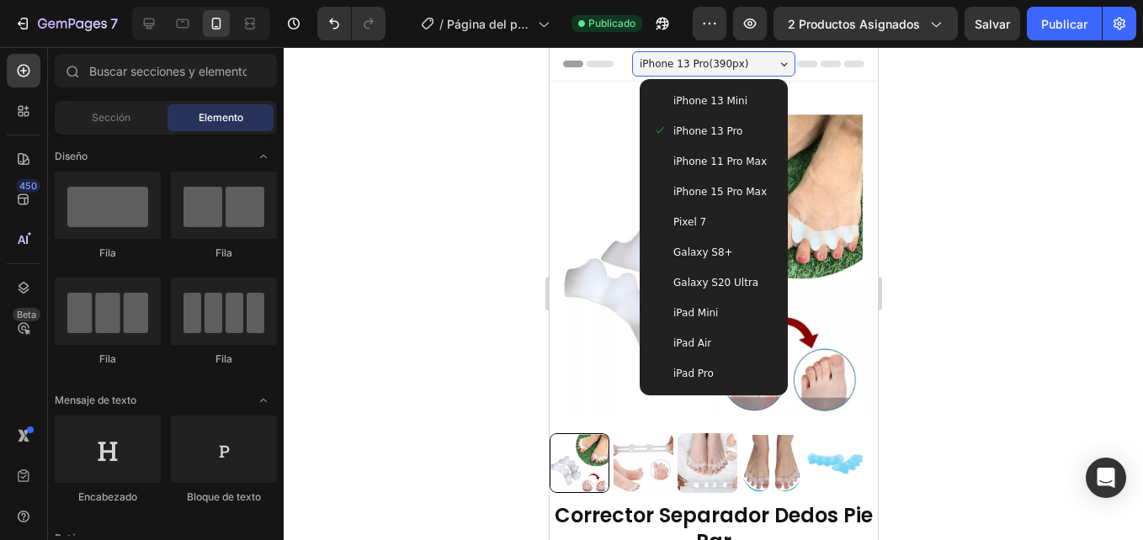
click at [688, 106] on span "iPhone 13 Mini" at bounding box center [709, 101] width 74 height 17
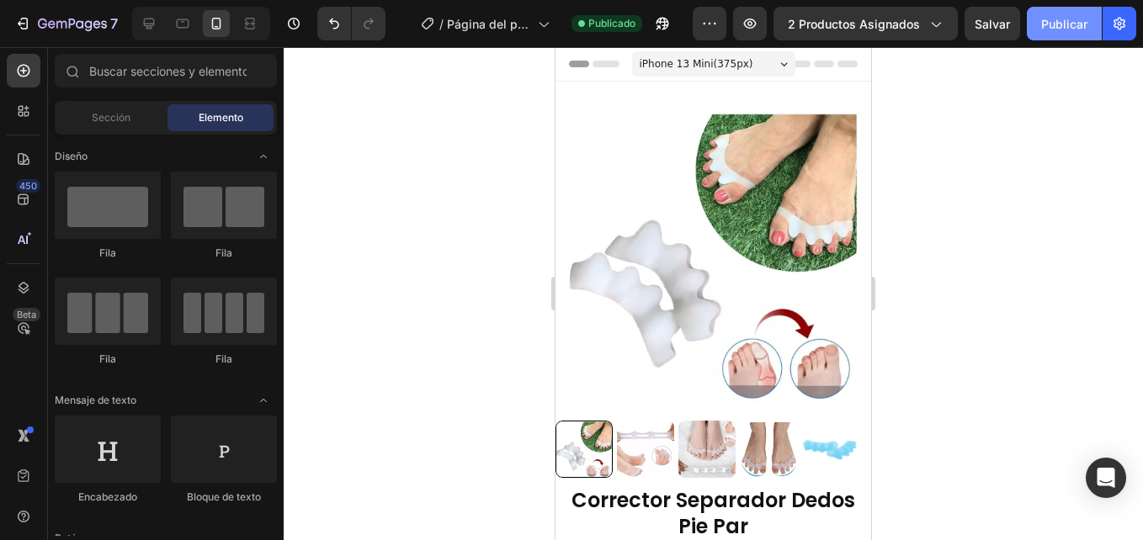
click at [1056, 12] on button "Publicar" at bounding box center [1064, 24] width 75 height 34
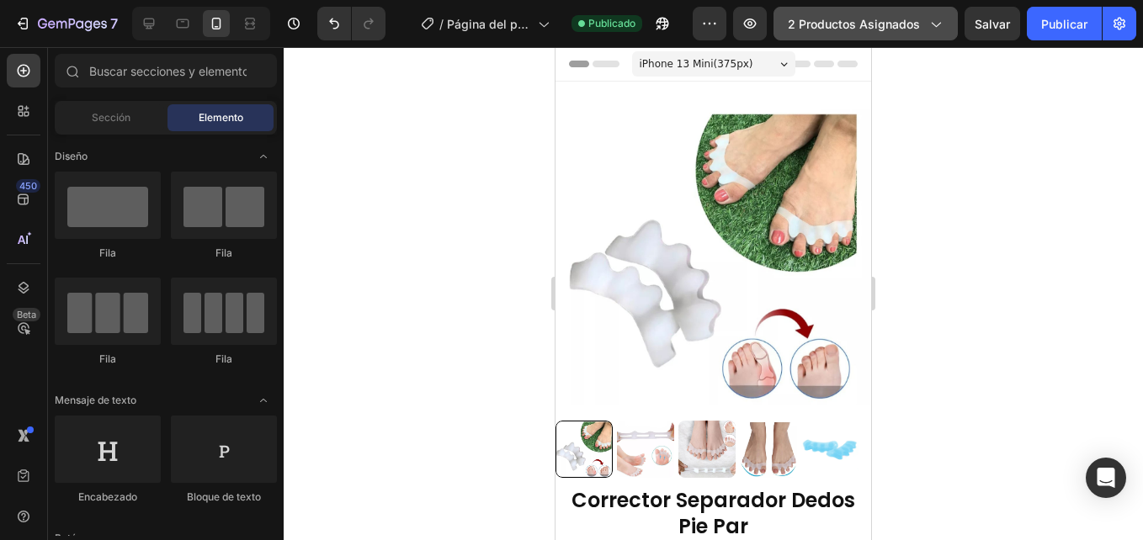
click at [864, 24] on span "2 productos asignados" at bounding box center [854, 24] width 132 height 18
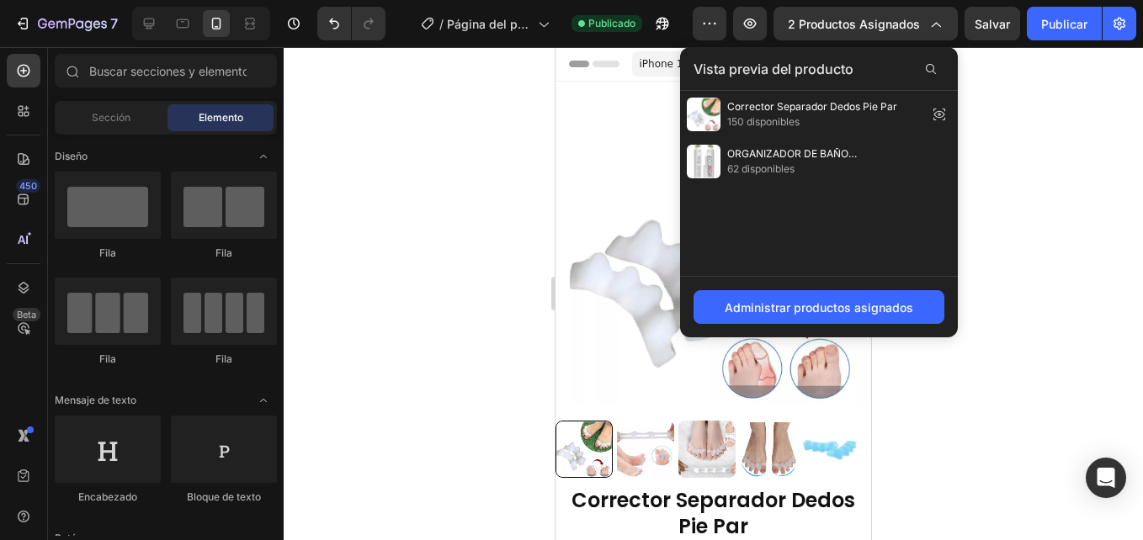
click at [931, 115] on icon at bounding box center [939, 115] width 24 height 24
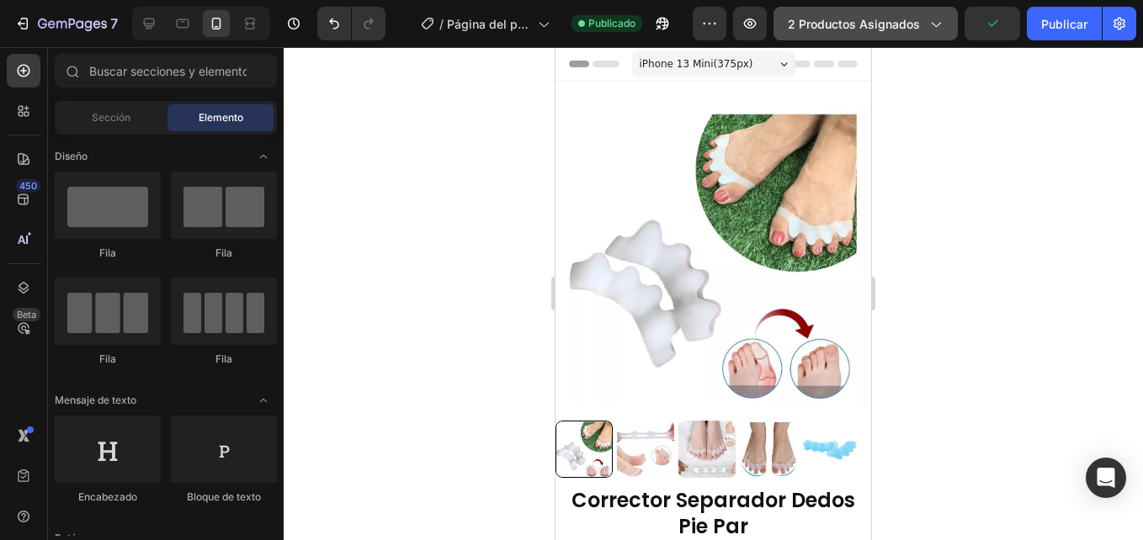
click at [891, 18] on span "2 productos asignados" at bounding box center [854, 24] width 132 height 18
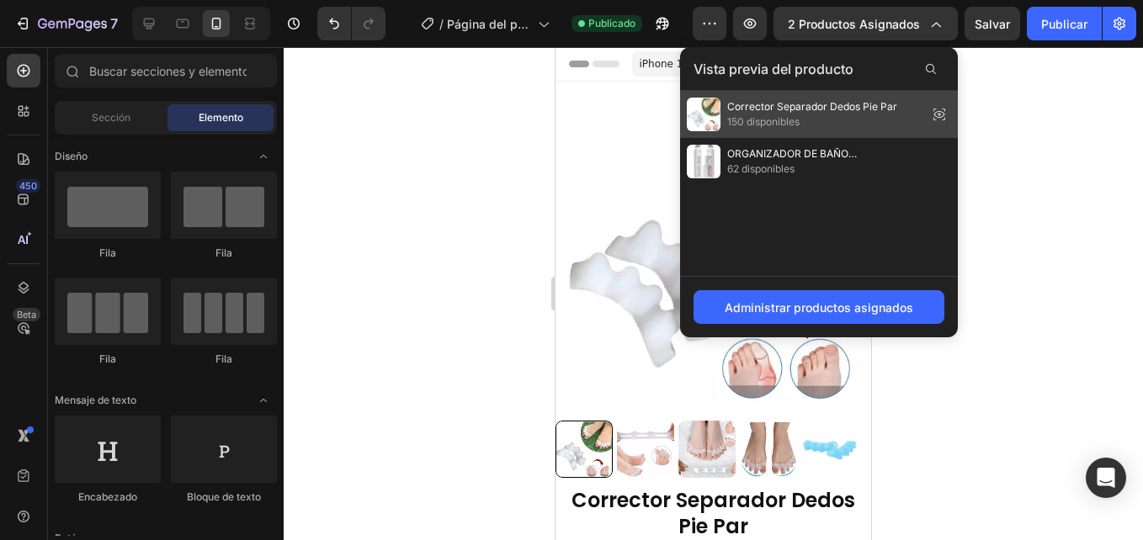
click at [942, 106] on icon at bounding box center [939, 115] width 24 height 24
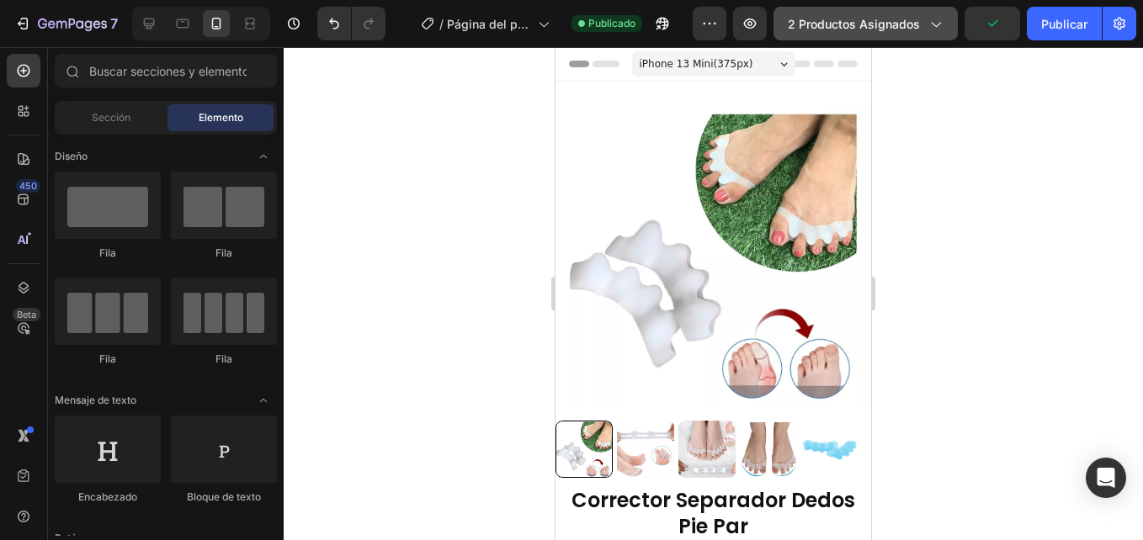
click at [897, 26] on span "2 productos asignados" at bounding box center [854, 24] width 132 height 18
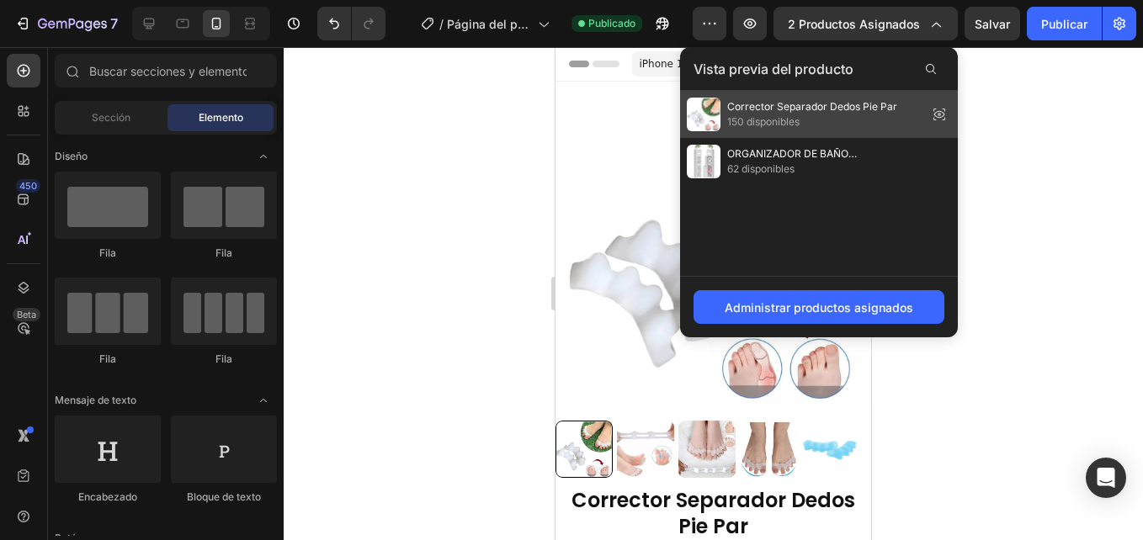
click at [941, 114] on icon at bounding box center [939, 115] width 24 height 24
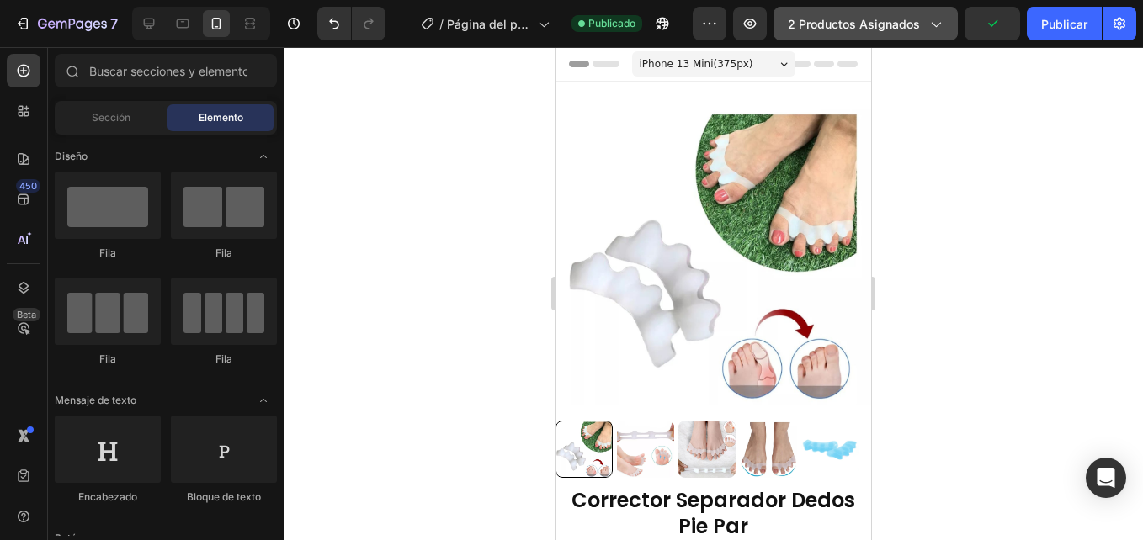
click at [921, 29] on div "2 productos asignados" at bounding box center [866, 24] width 156 height 18
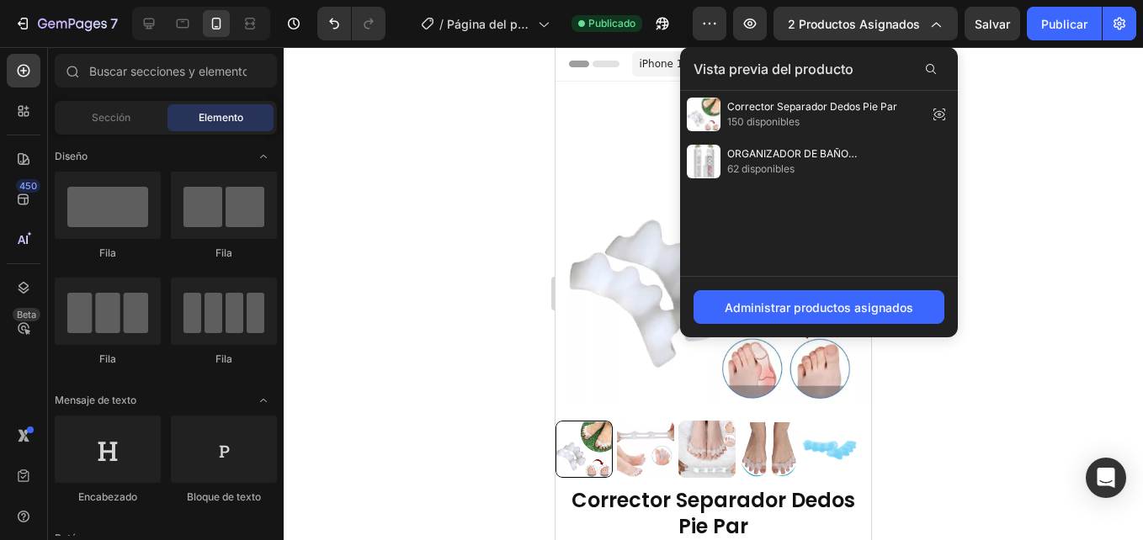
click at [1068, 222] on div at bounding box center [713, 293] width 859 height 493
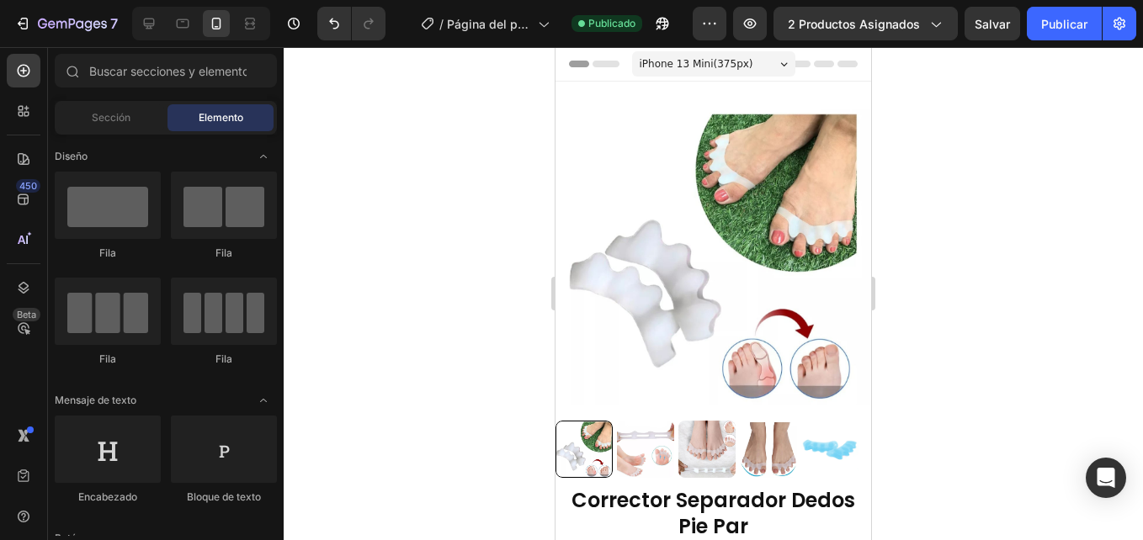
click at [922, 45] on div "7 / Página del producto - [DATE] 18:57:15 Publicado Preview 2 productos asignad…" at bounding box center [571, 24] width 1143 height 48
click at [918, 37] on button "2 productos asignados" at bounding box center [865, 24] width 184 height 34
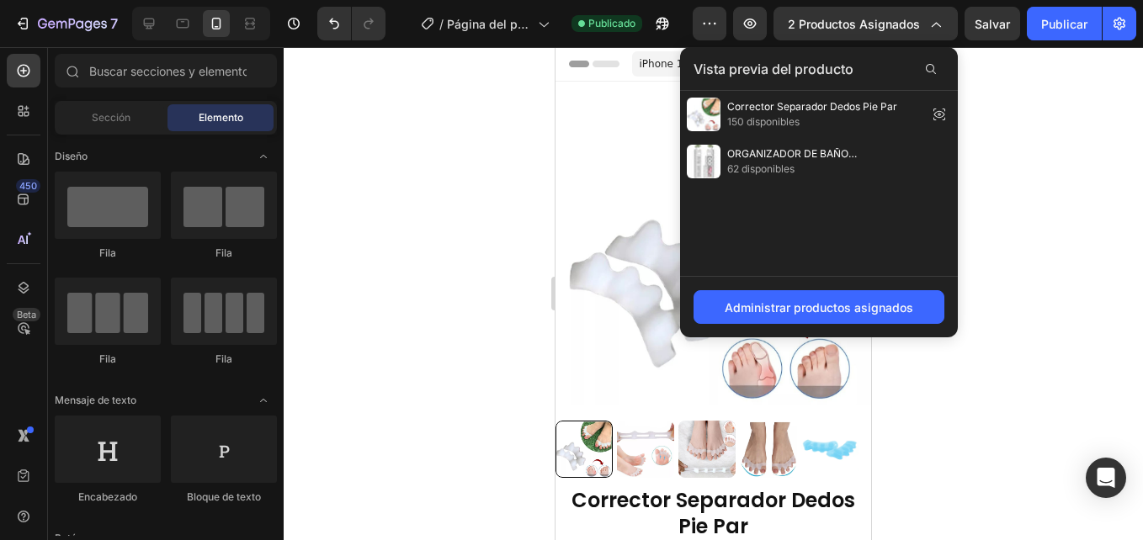
click at [1114, 242] on div at bounding box center [713, 293] width 859 height 493
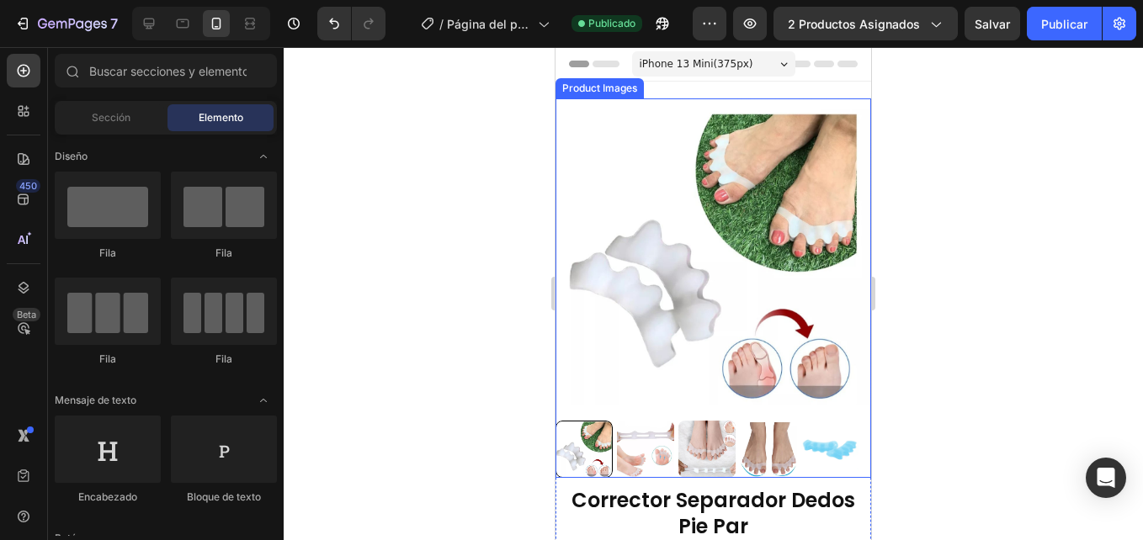
click at [703, 300] on img at bounding box center [713, 256] width 316 height 316
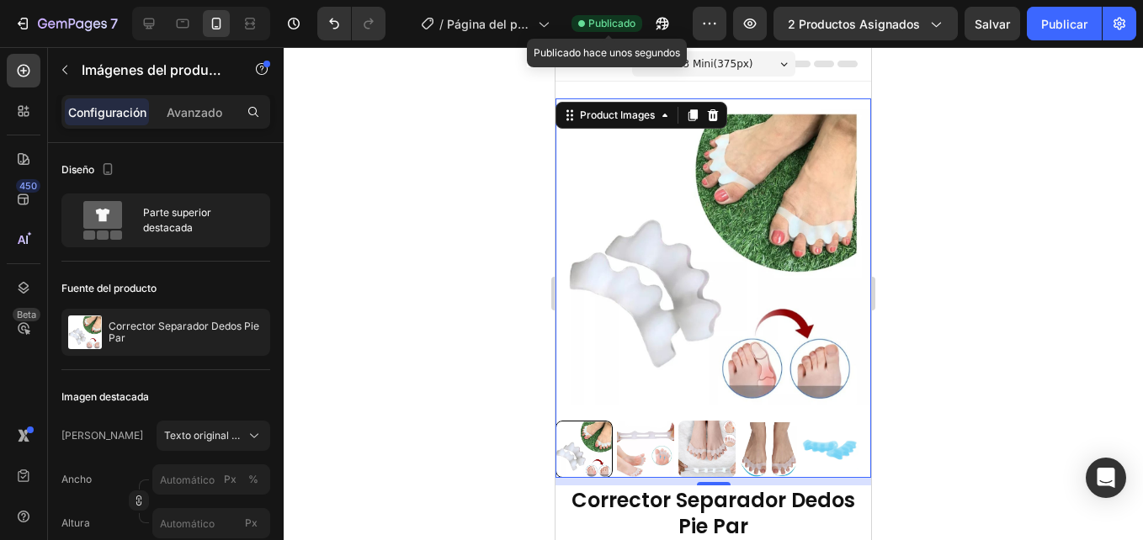
click at [600, 23] on span "Publicado" at bounding box center [611, 23] width 47 height 15
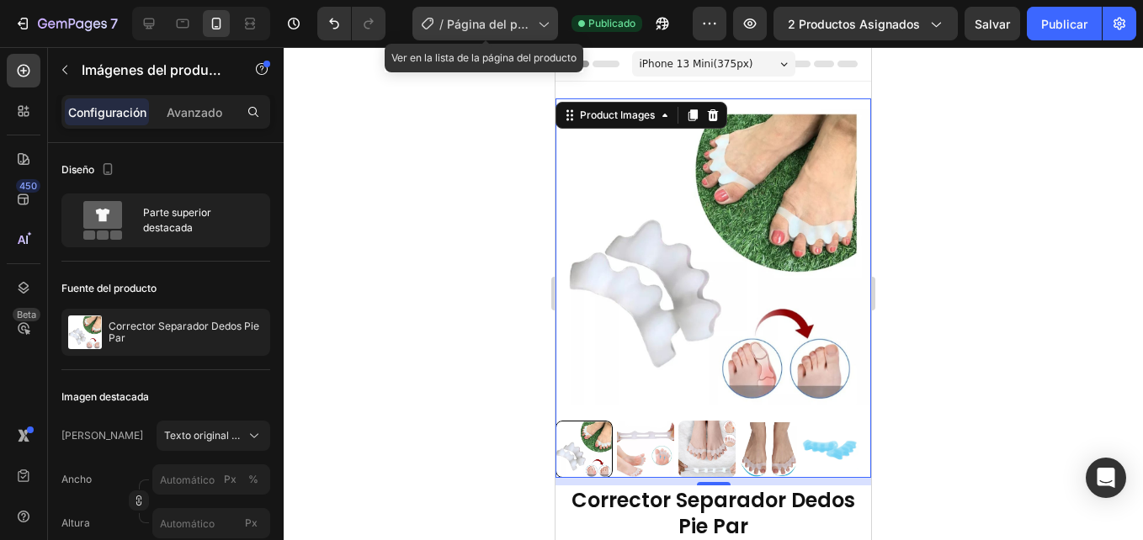
click at [507, 24] on span "Página del producto - [DATE] 18:57:15" at bounding box center [489, 24] width 84 height 18
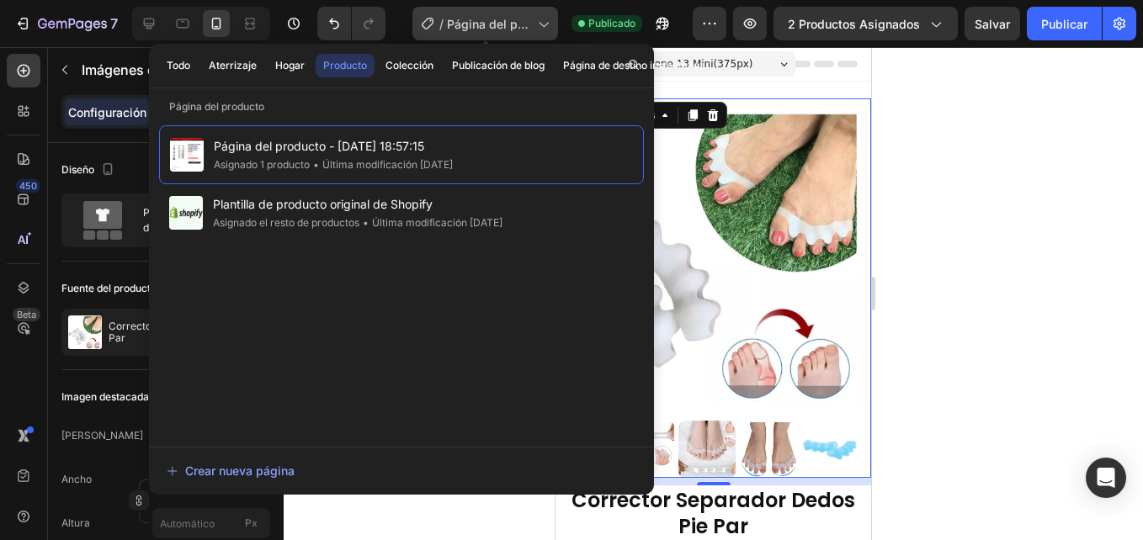
click at [507, 24] on span "Página del producto - [DATE] 18:57:15" at bounding box center [489, 24] width 84 height 18
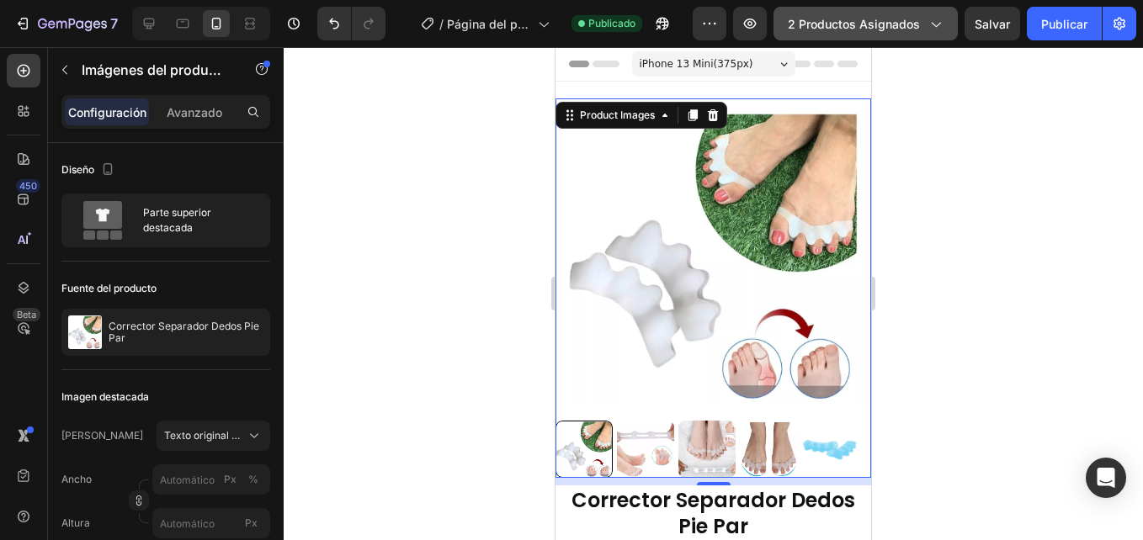
click at [829, 9] on button "2 productos asignados" at bounding box center [865, 24] width 184 height 34
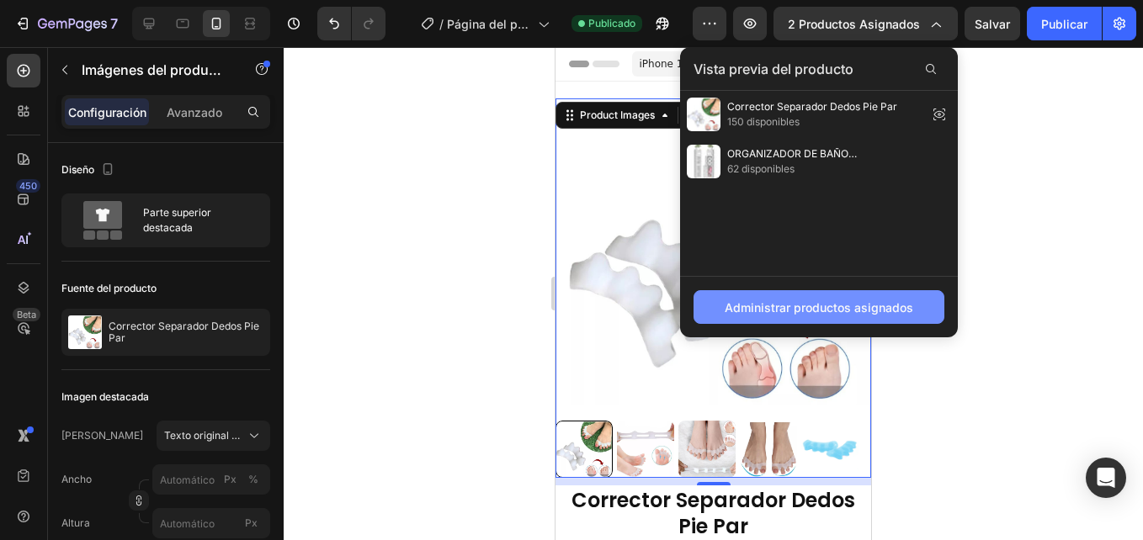
click at [809, 301] on font "Administrar productos asignados" at bounding box center [819, 308] width 189 height 18
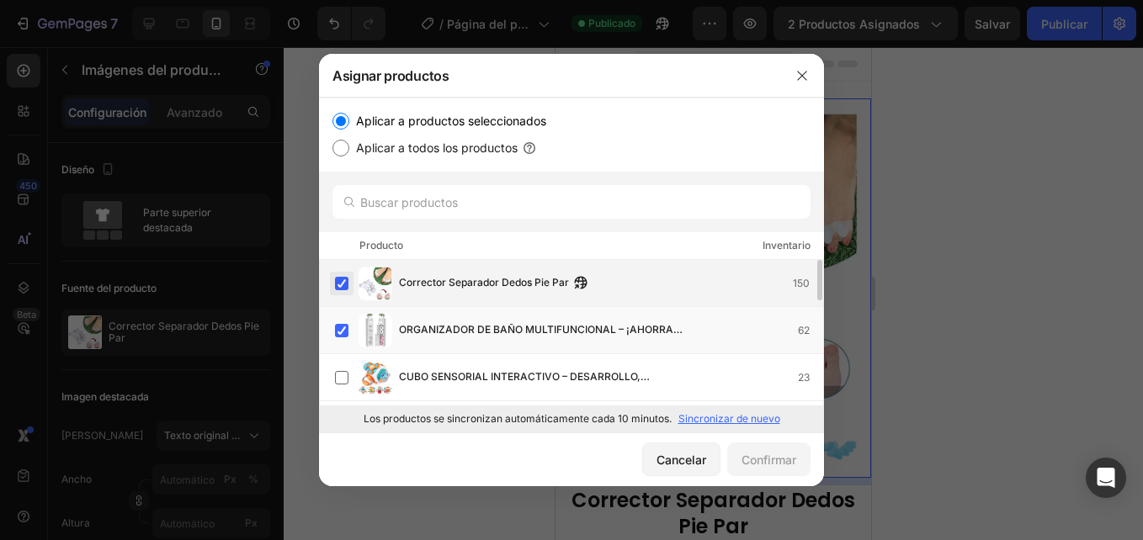
click at [346, 284] on label at bounding box center [341, 283] width 13 height 13
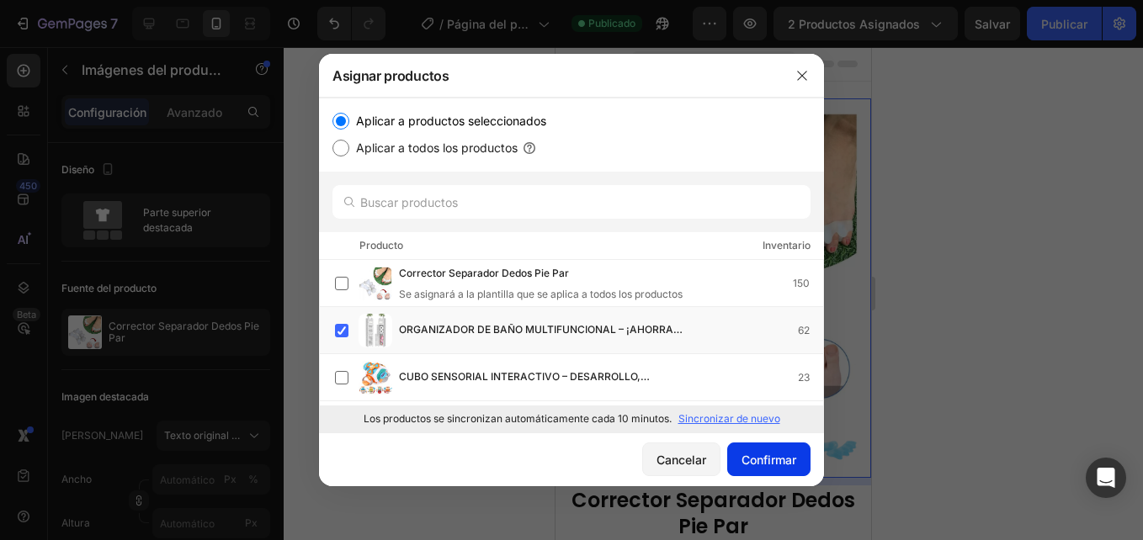
click at [794, 458] on font "Confirmar" at bounding box center [768, 460] width 55 height 18
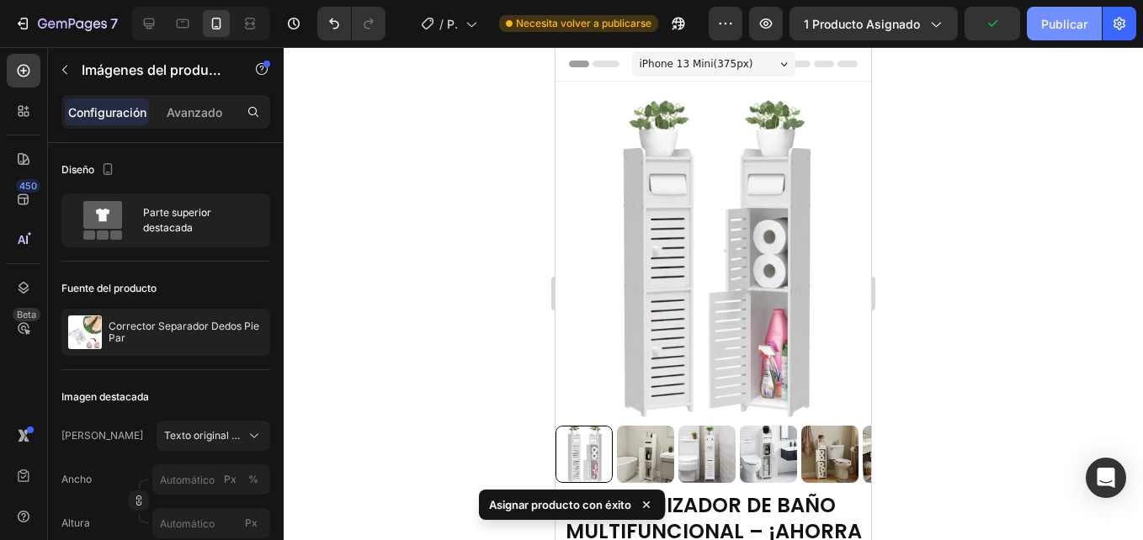
click at [1042, 23] on font "Publicar" at bounding box center [1064, 24] width 46 height 18
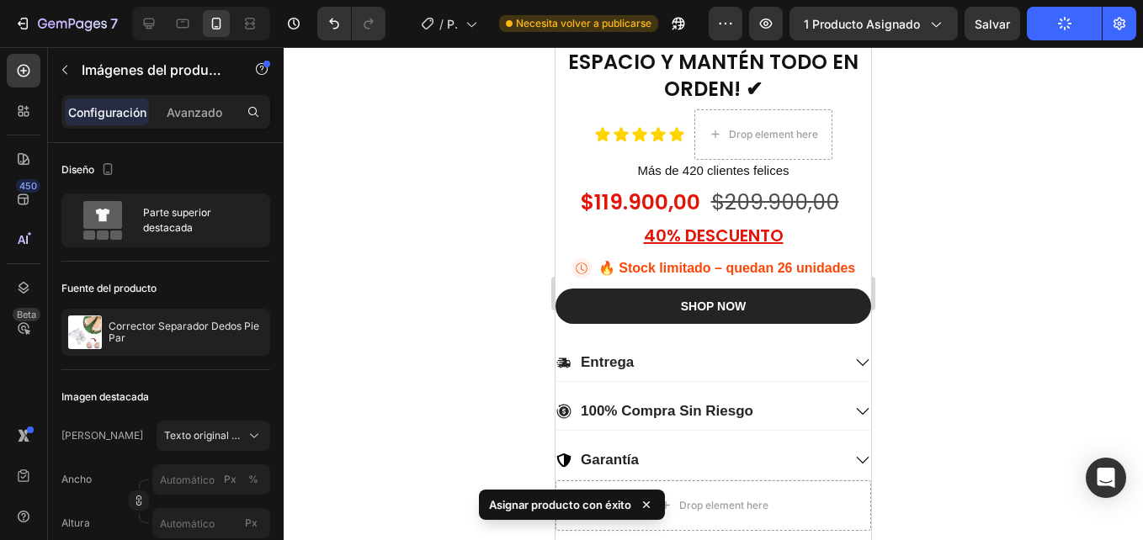
scroll to position [505, 0]
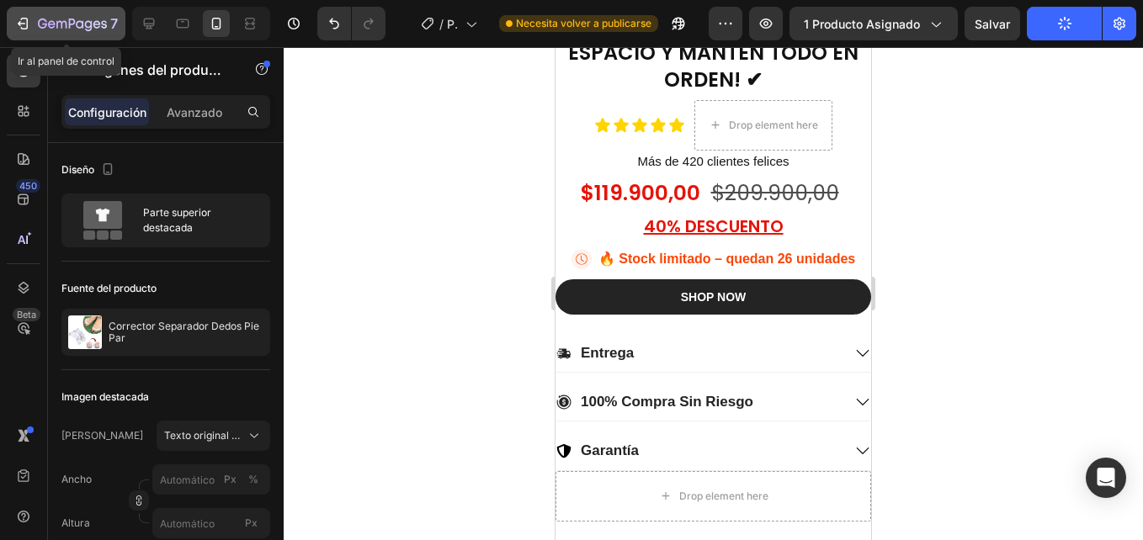
click at [83, 22] on icon "button" at bounding box center [80, 24] width 8 height 8
